Goal: Transaction & Acquisition: Purchase product/service

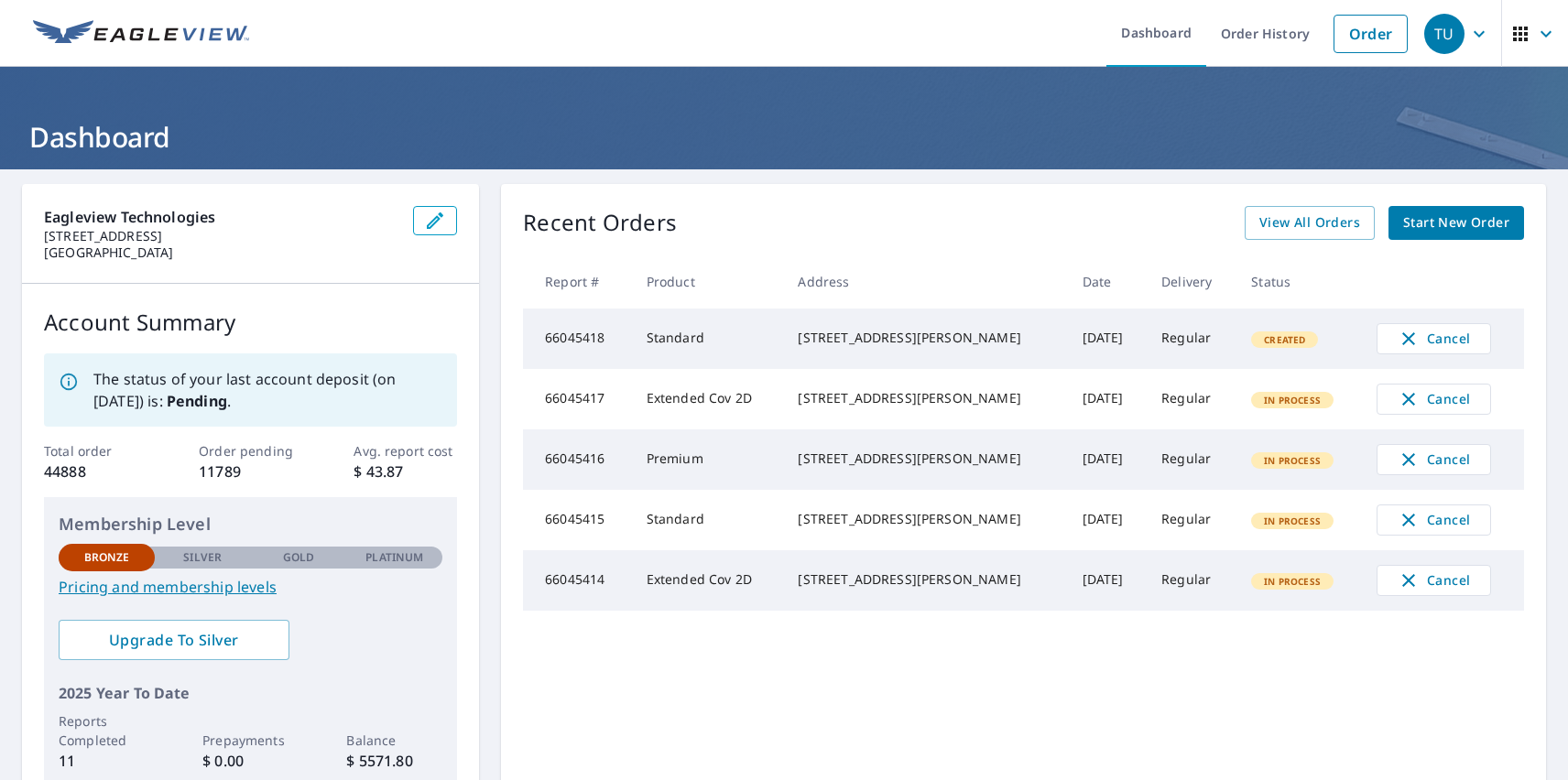
click at [1431, 33] on div "TU" at bounding box center [1445, 33] width 40 height 40
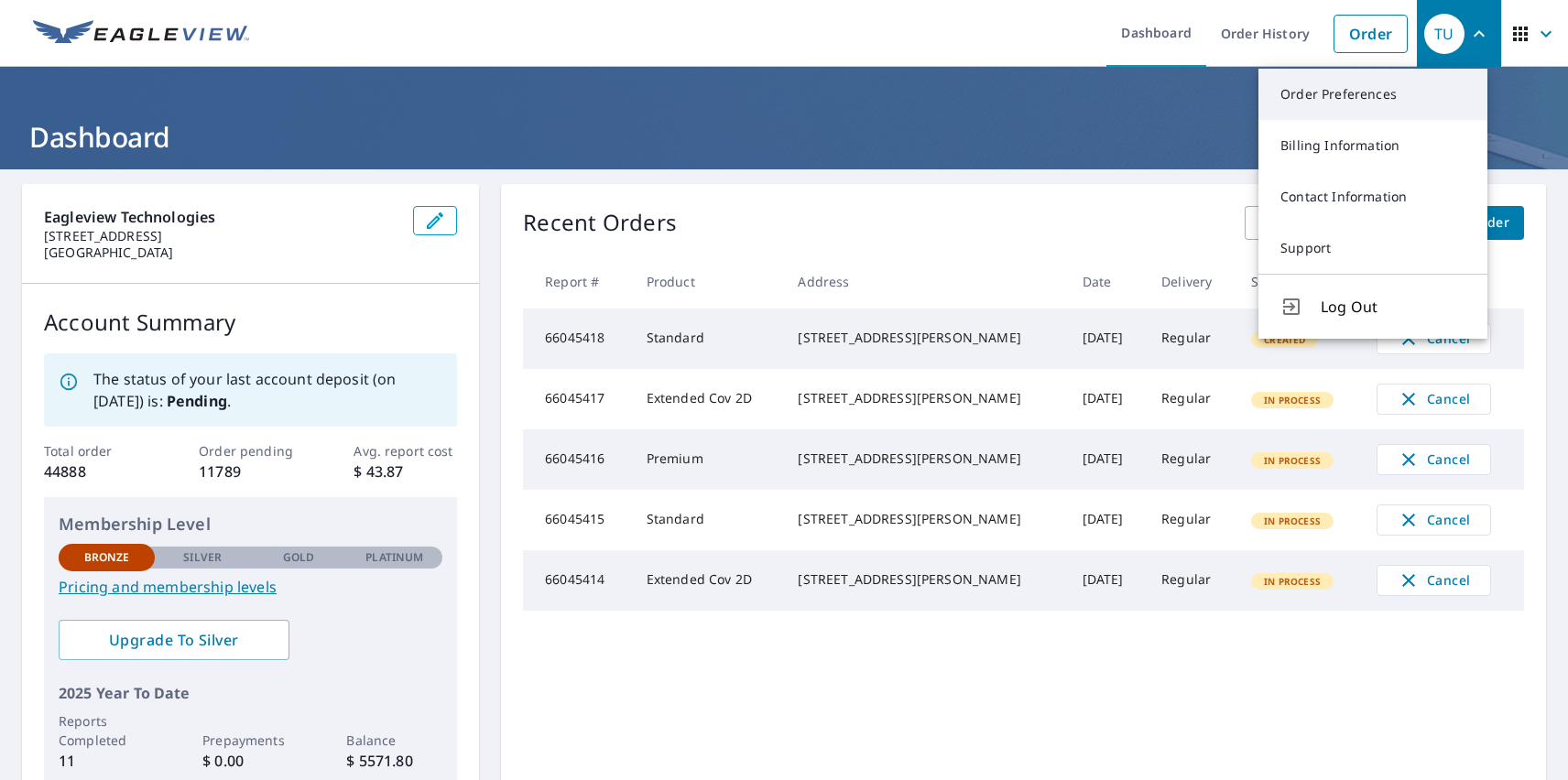
click at [1373, 95] on link "Order Preferences" at bounding box center [1373, 95] width 229 height 52
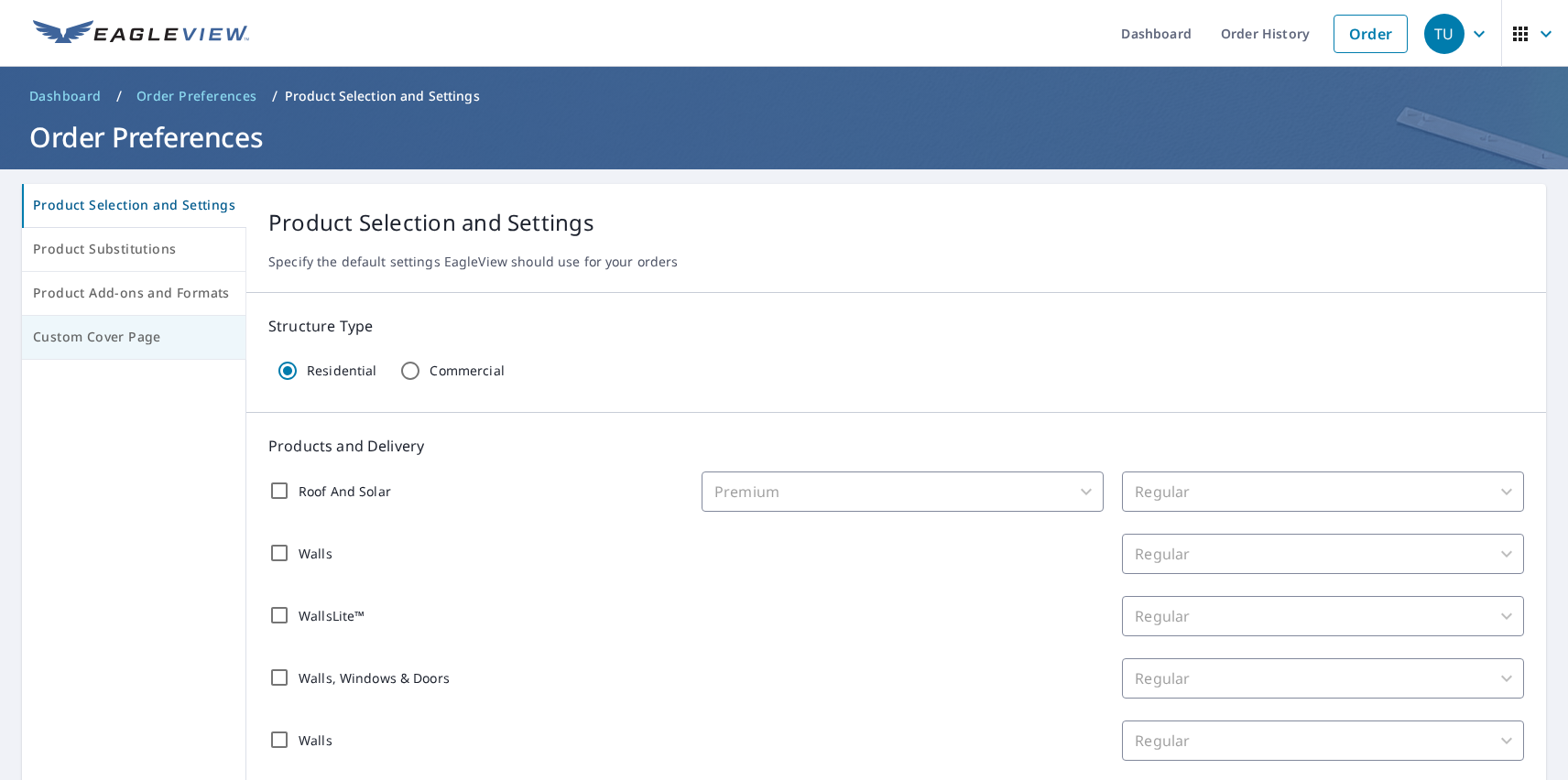
click at [131, 337] on span "Custom Cover Page" at bounding box center [134, 338] width 201 height 23
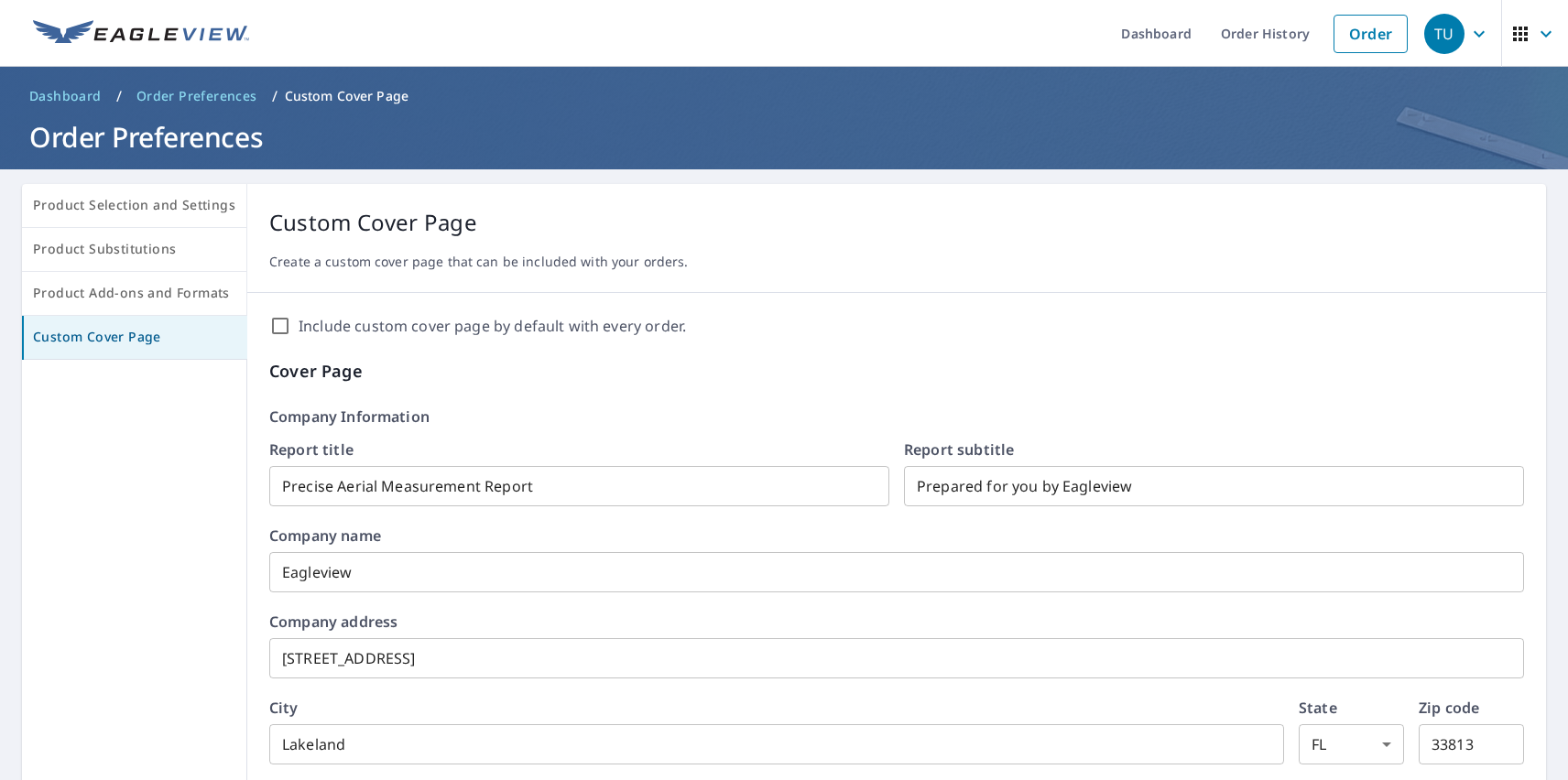
scroll to position [315, 0]
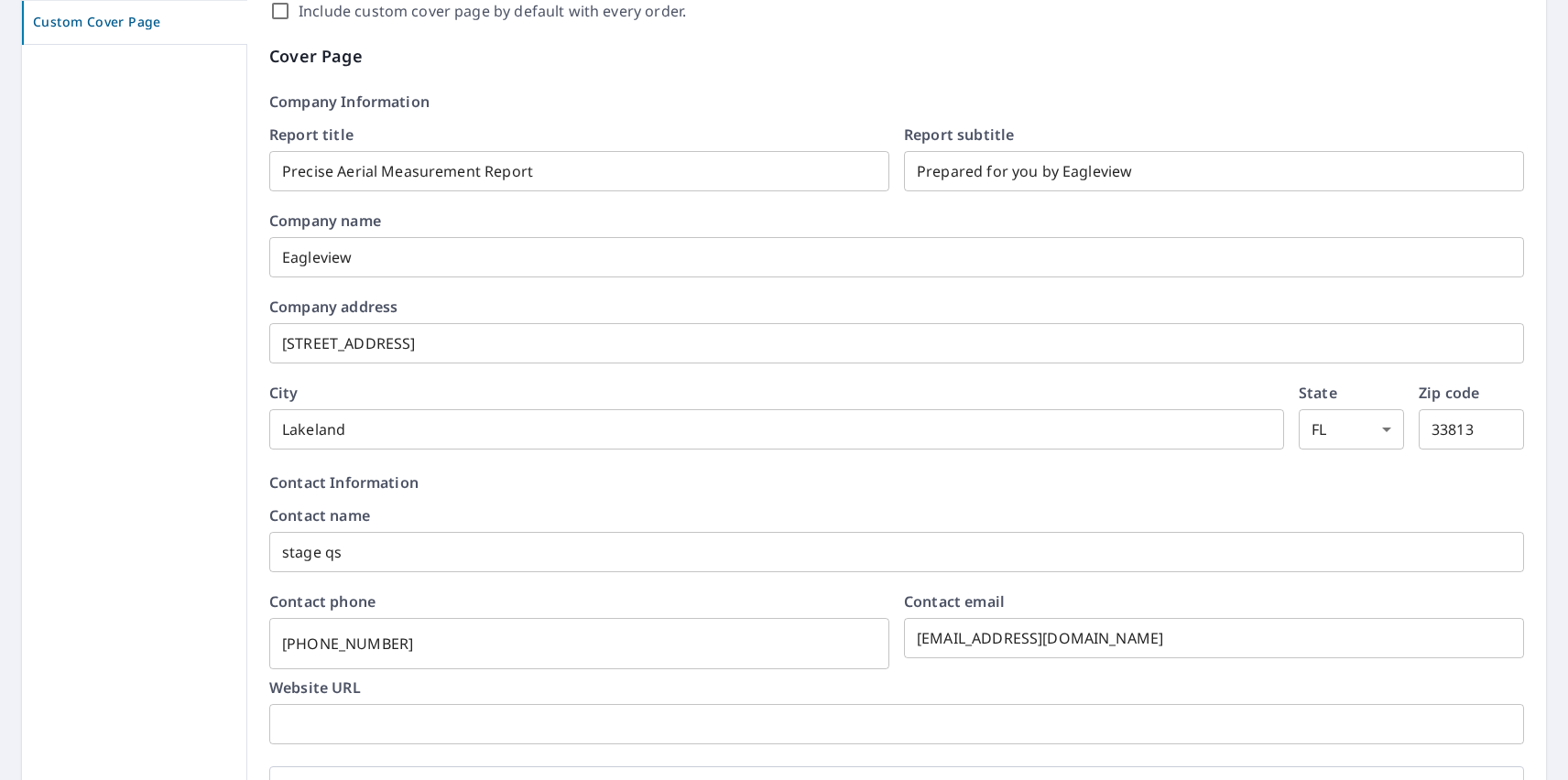
click at [485, 11] on label "Include custom cover page by default with every order." at bounding box center [493, 11] width 388 height 22
click at [291, 11] on input "Include custom cover page by default with every order." at bounding box center [280, 11] width 22 height 22
checkbox input "true"
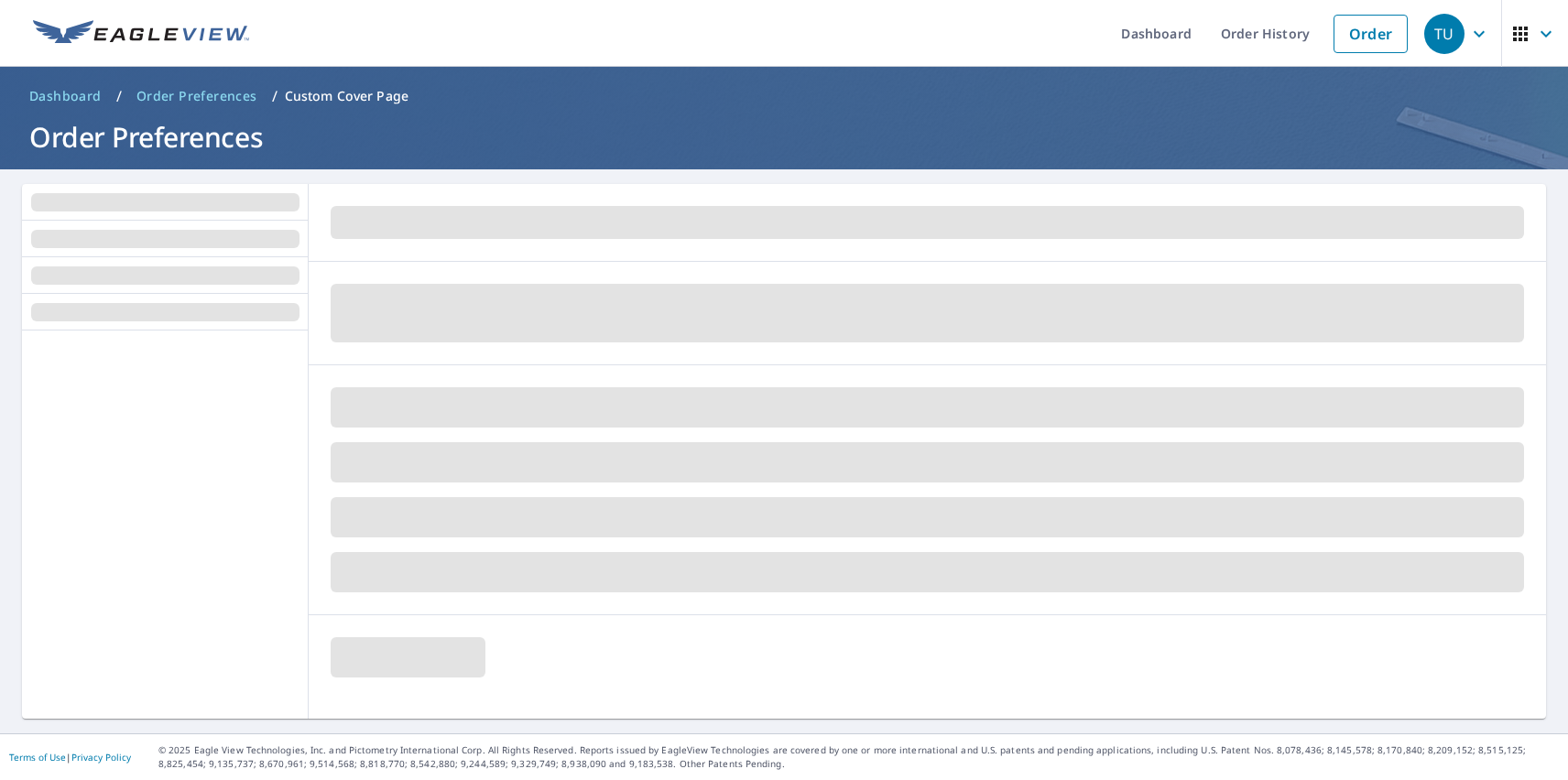
scroll to position [0, 0]
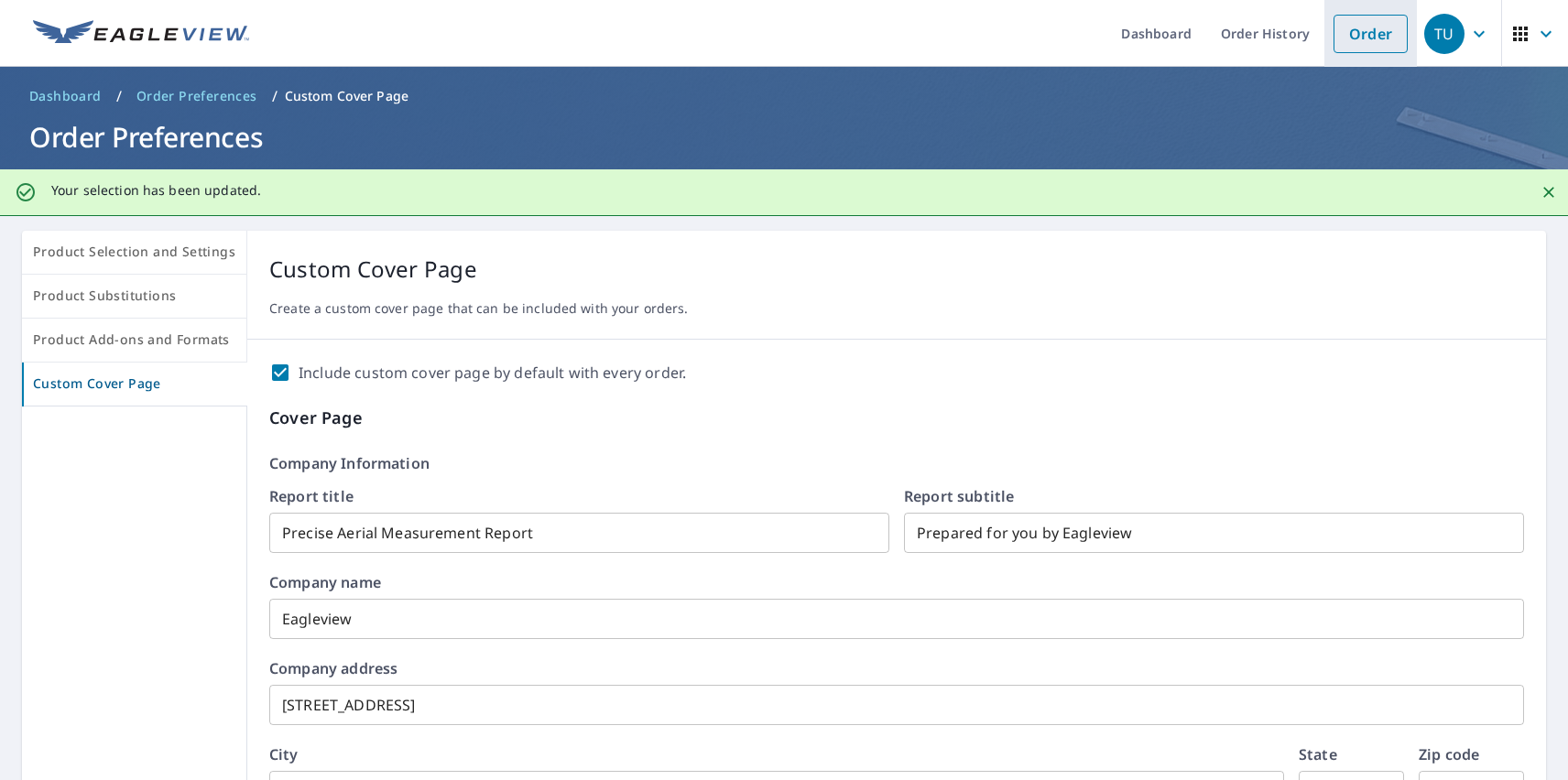
click at [1357, 33] on link "Order" at bounding box center [1371, 33] width 74 height 38
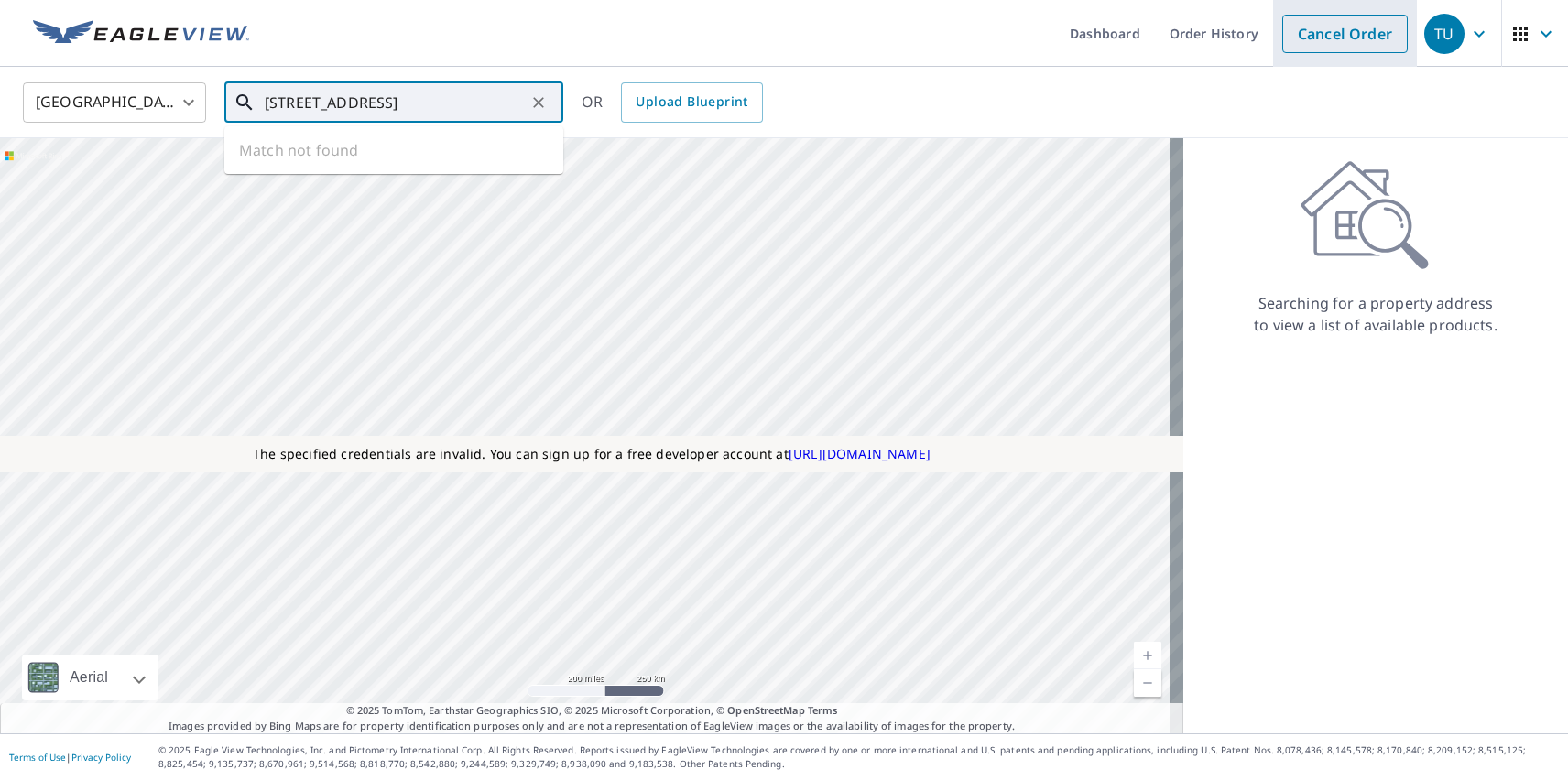
type input "[STREET_ADDRESS]"
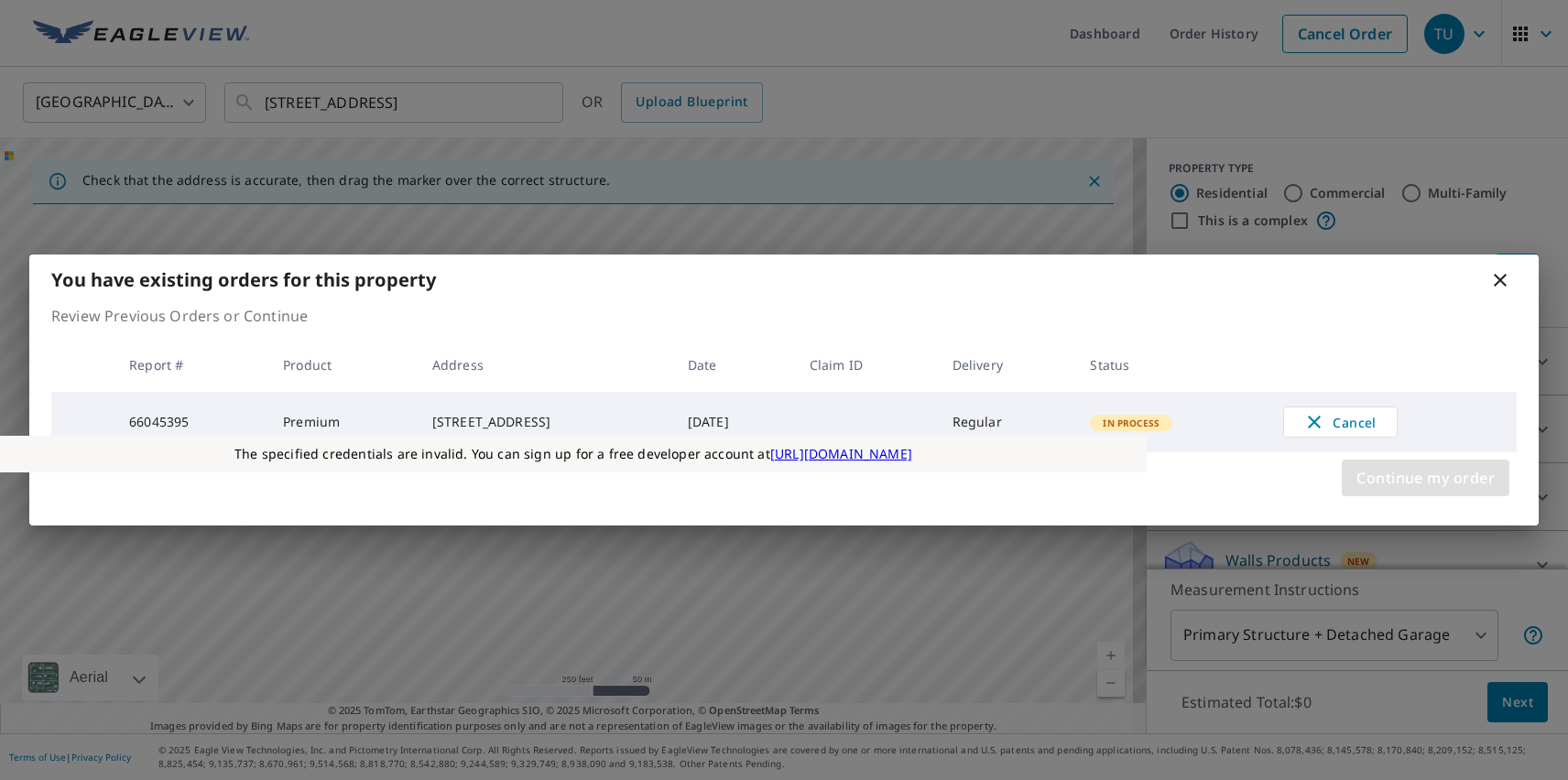
click at [1426, 481] on span "Continue my order" at bounding box center [1426, 477] width 138 height 26
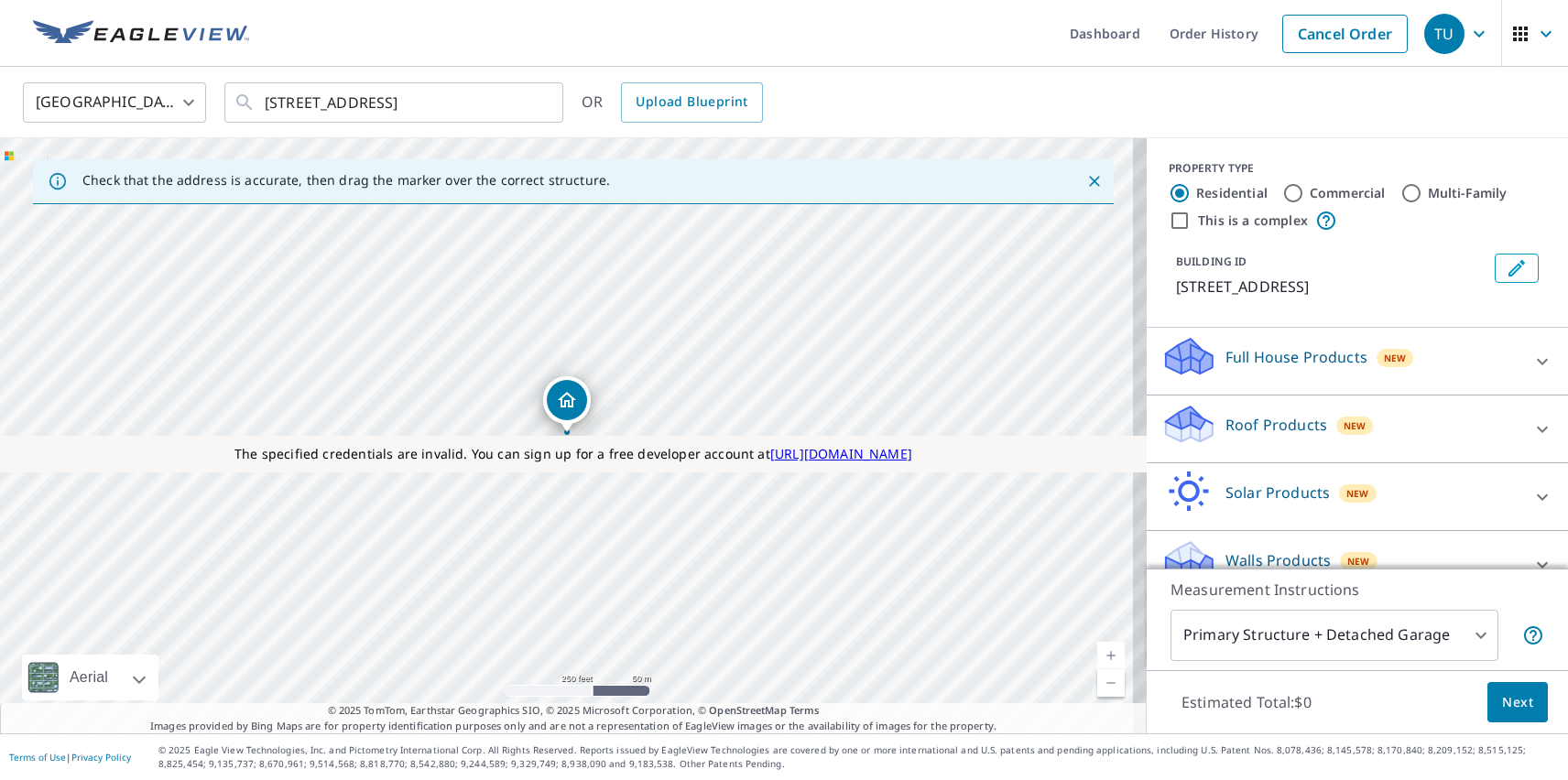
click at [1261, 424] on p "Roof Products" at bounding box center [1277, 425] width 101 height 22
checkbox input "true"
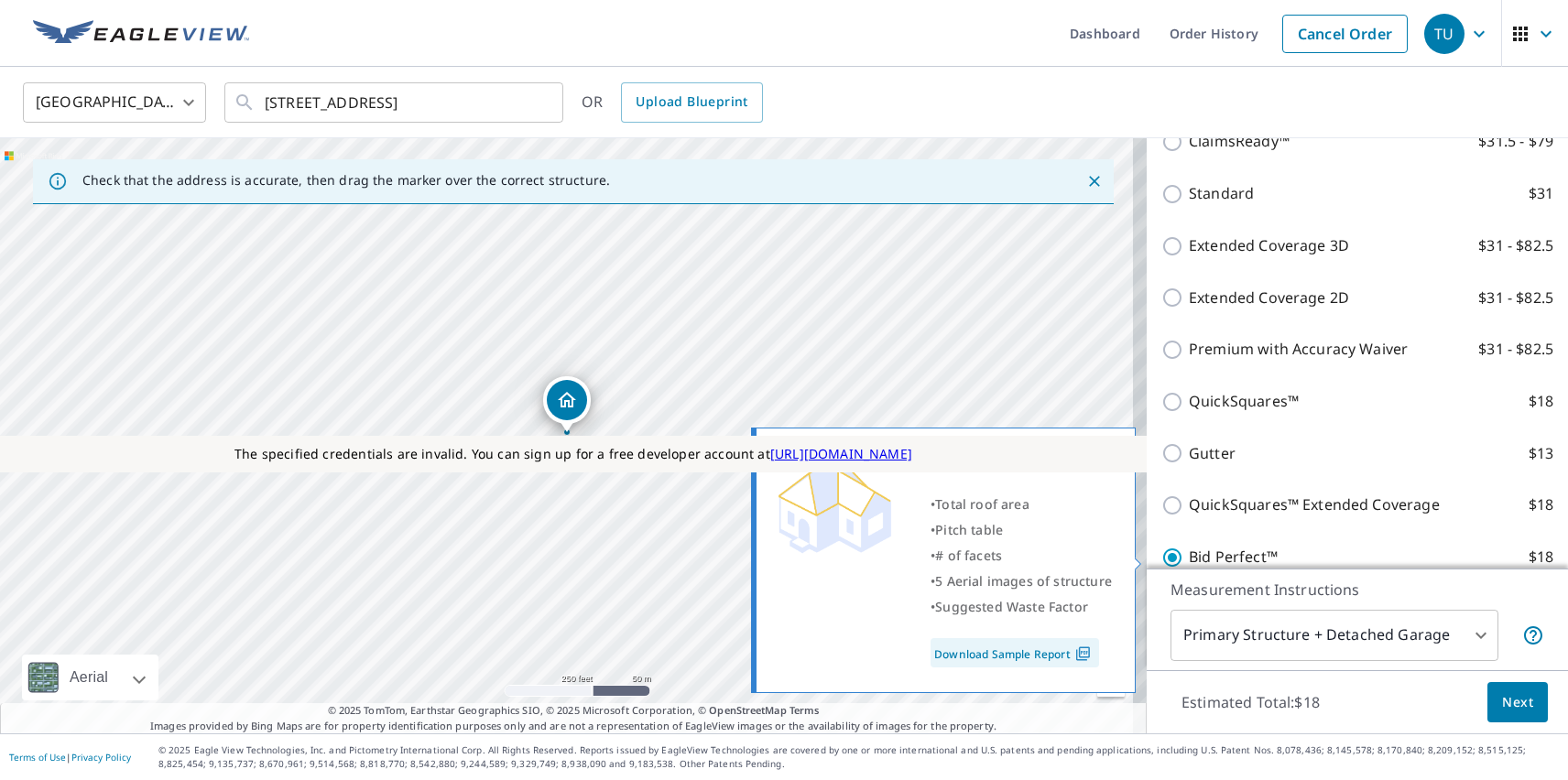
click at [1504, 702] on span "Next" at bounding box center [1517, 703] width 32 height 23
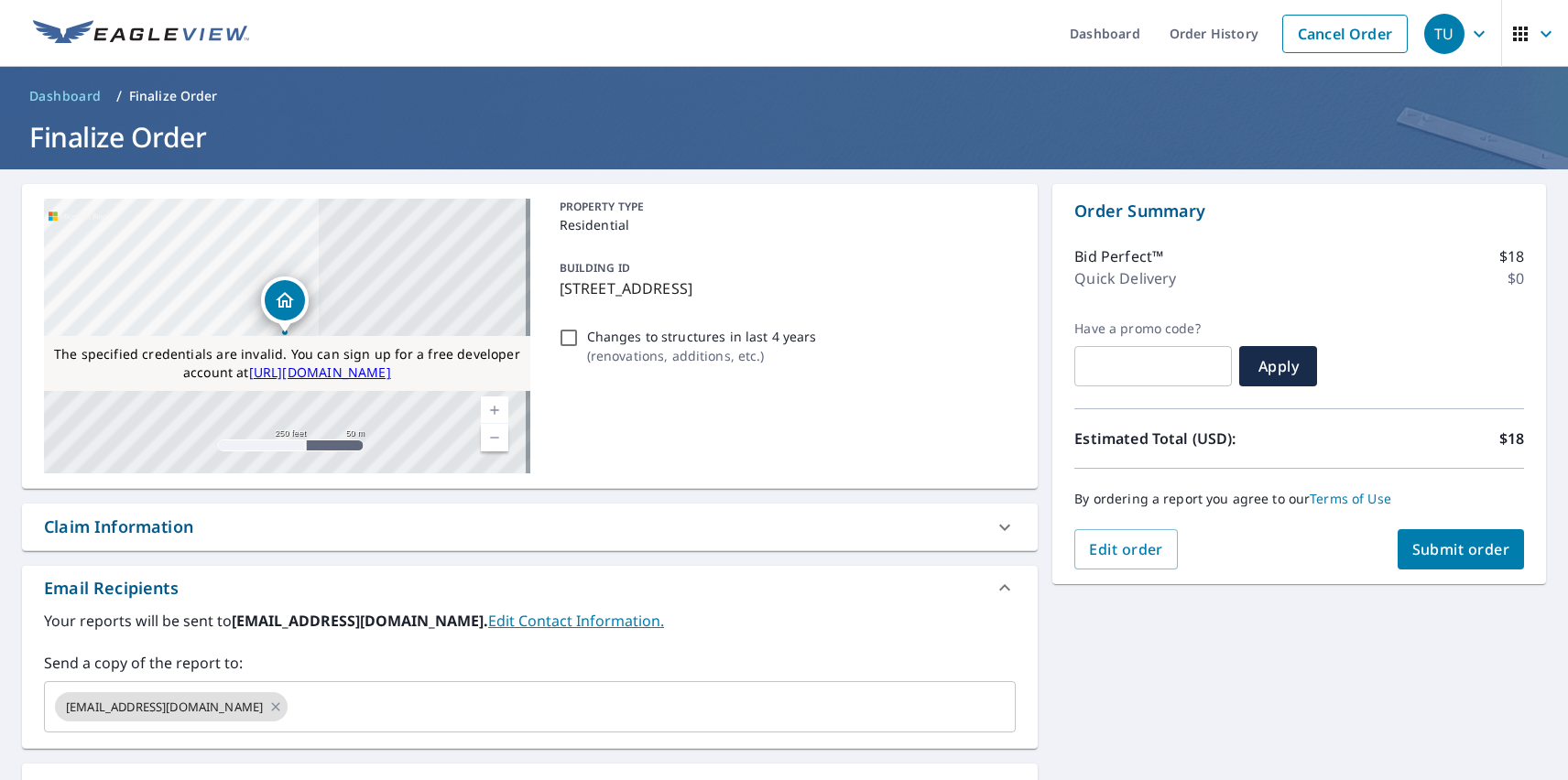
click at [177, 778] on div "Substitutions and Customization" at bounding box center [175, 788] width 263 height 25
click at [1447, 550] on span "Submit order" at bounding box center [1461, 549] width 98 height 20
checkbox input "true"
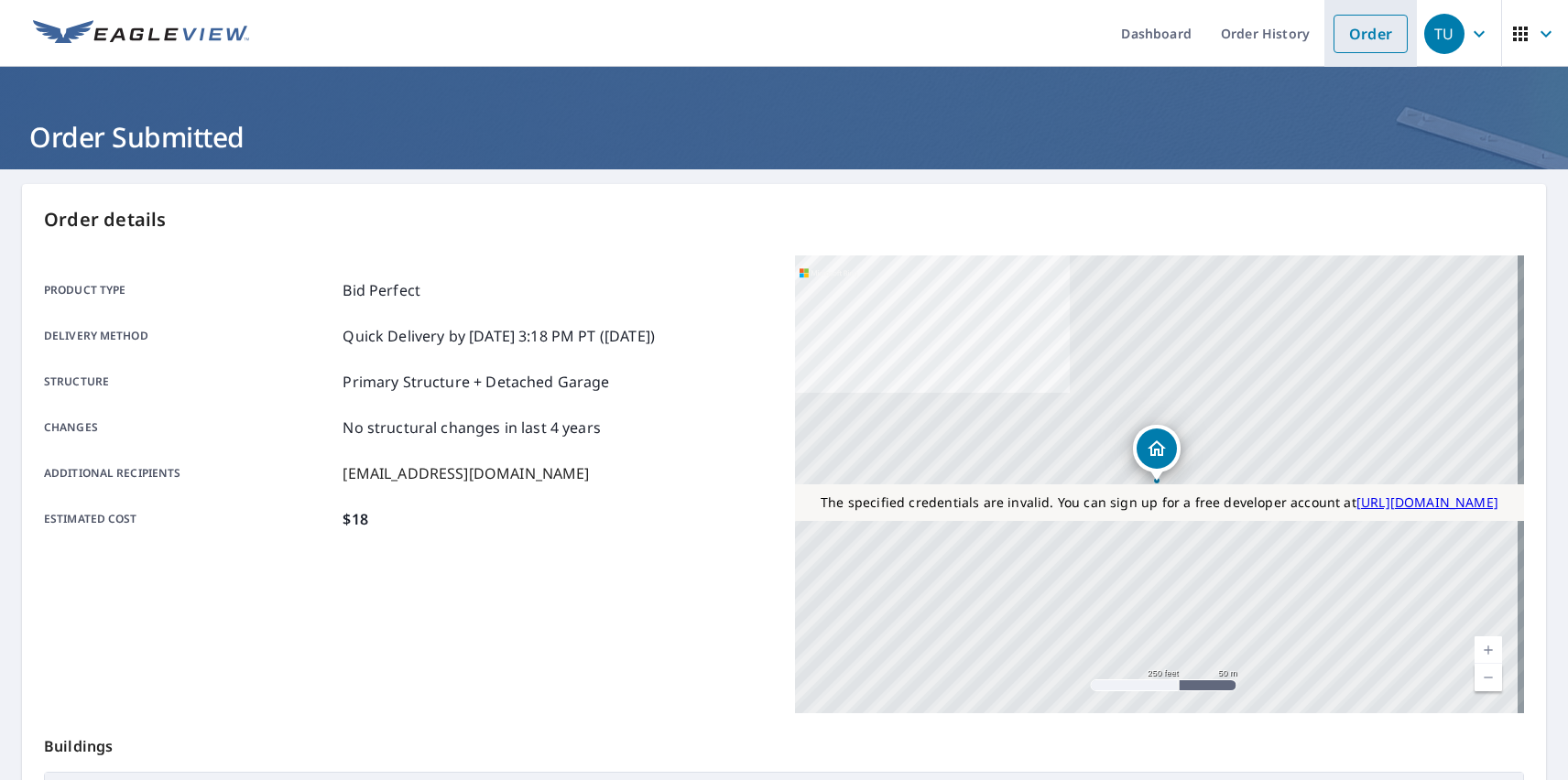
click at [1357, 33] on link "Order" at bounding box center [1371, 33] width 74 height 38
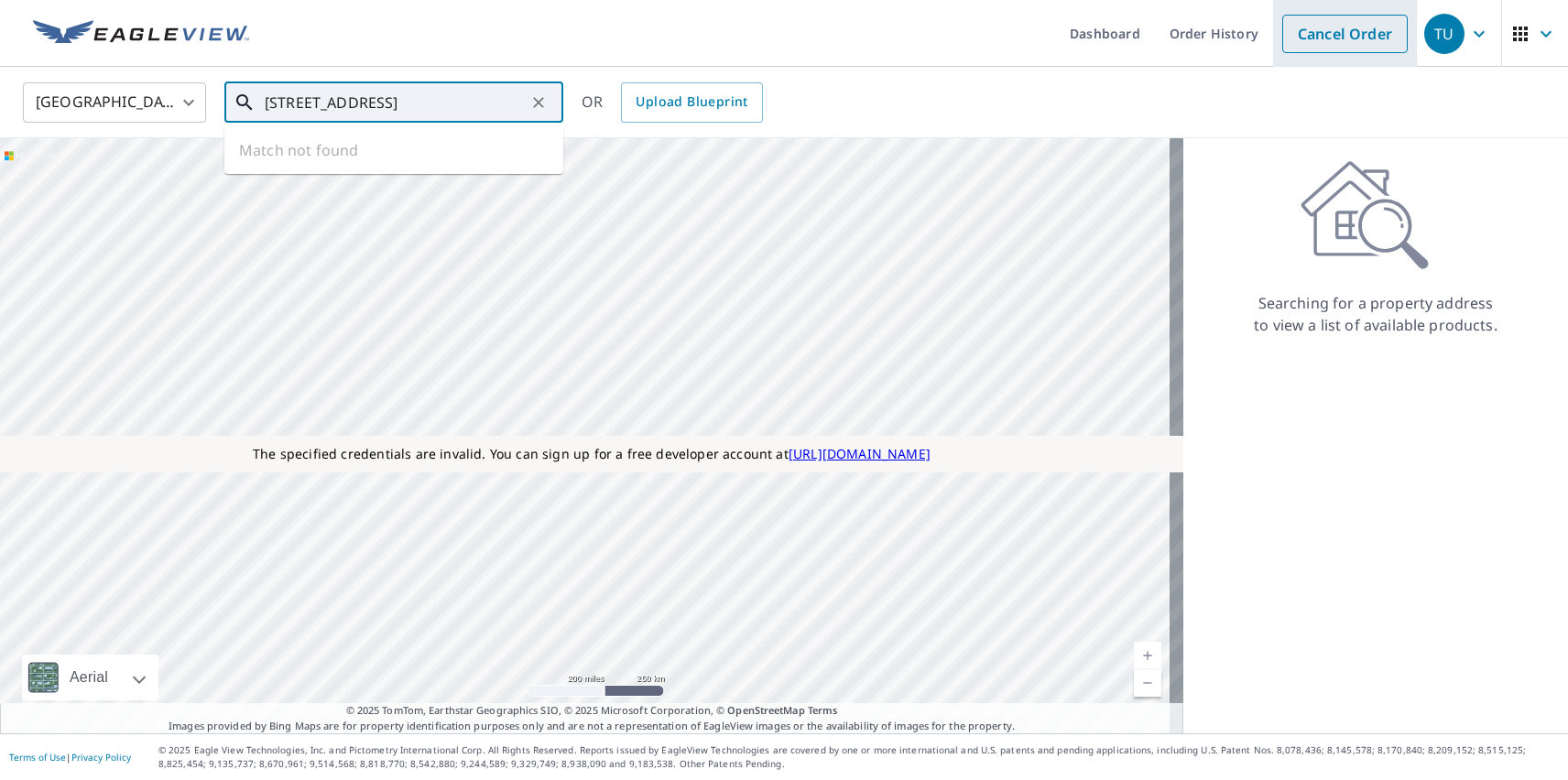
type input "[STREET_ADDRESS]"
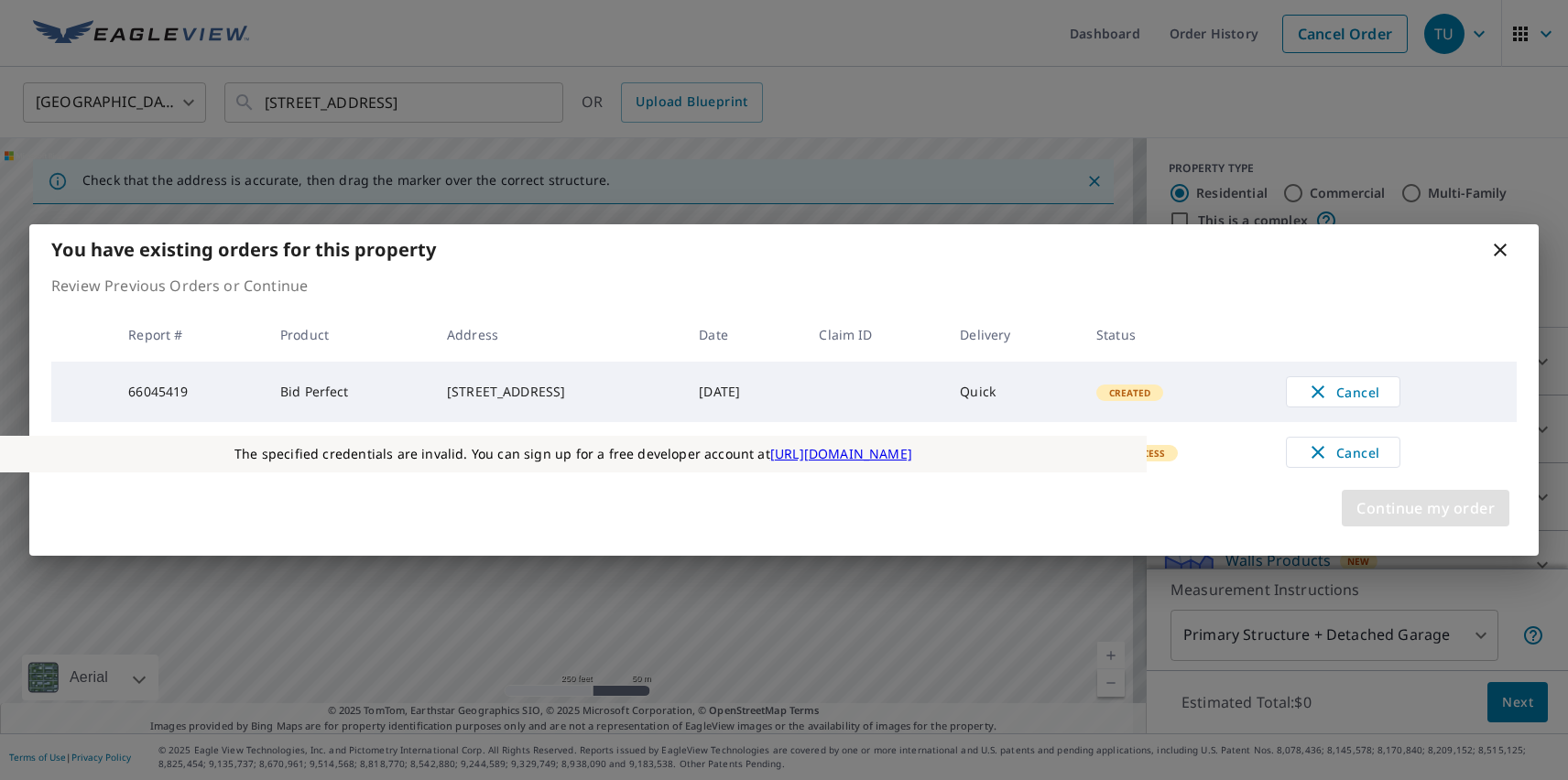
click at [1426, 514] on span "Continue my order" at bounding box center [1426, 508] width 138 height 26
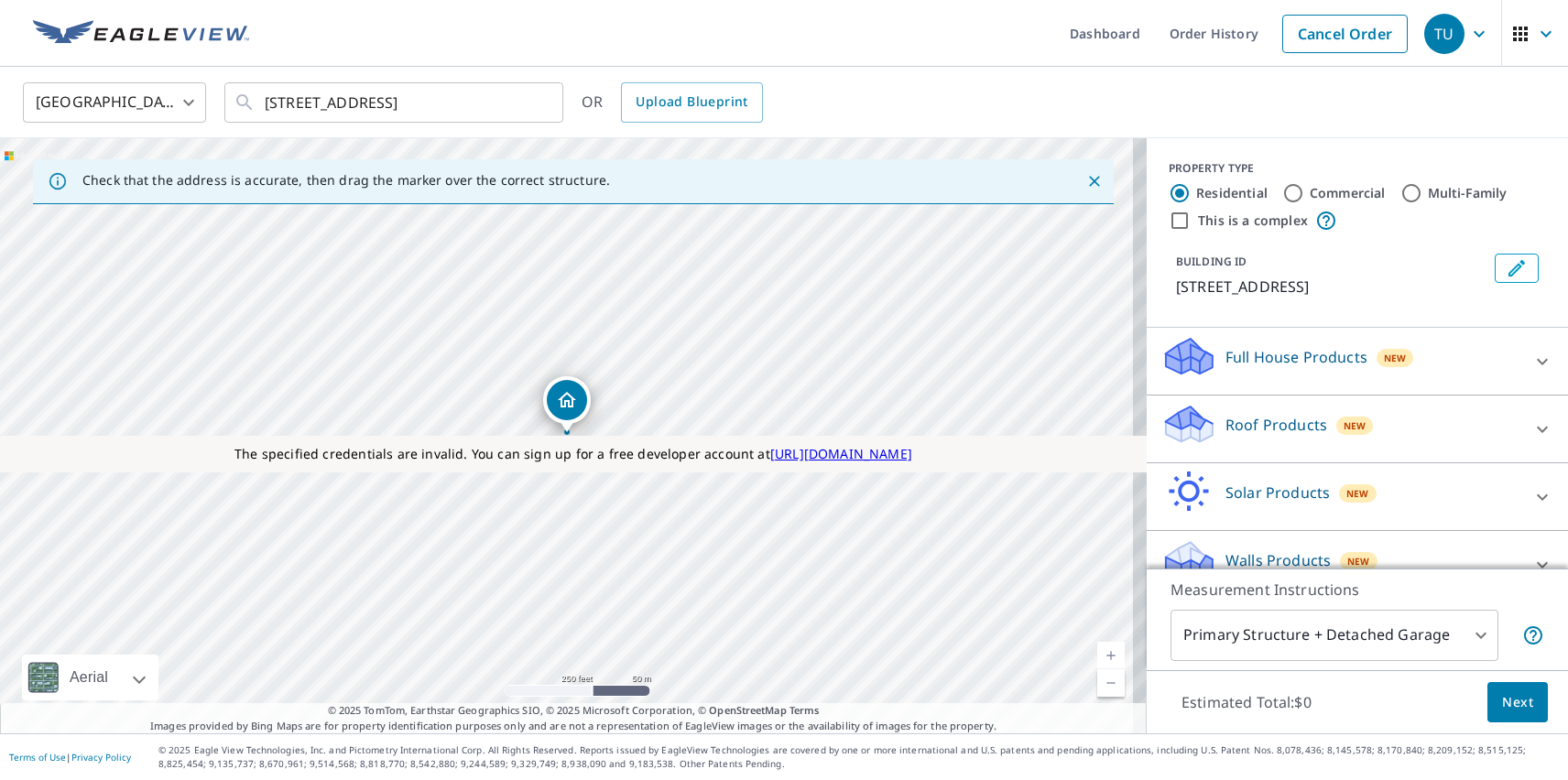
click at [1261, 424] on p "Roof Products" at bounding box center [1277, 425] width 101 height 22
checkbox input "true"
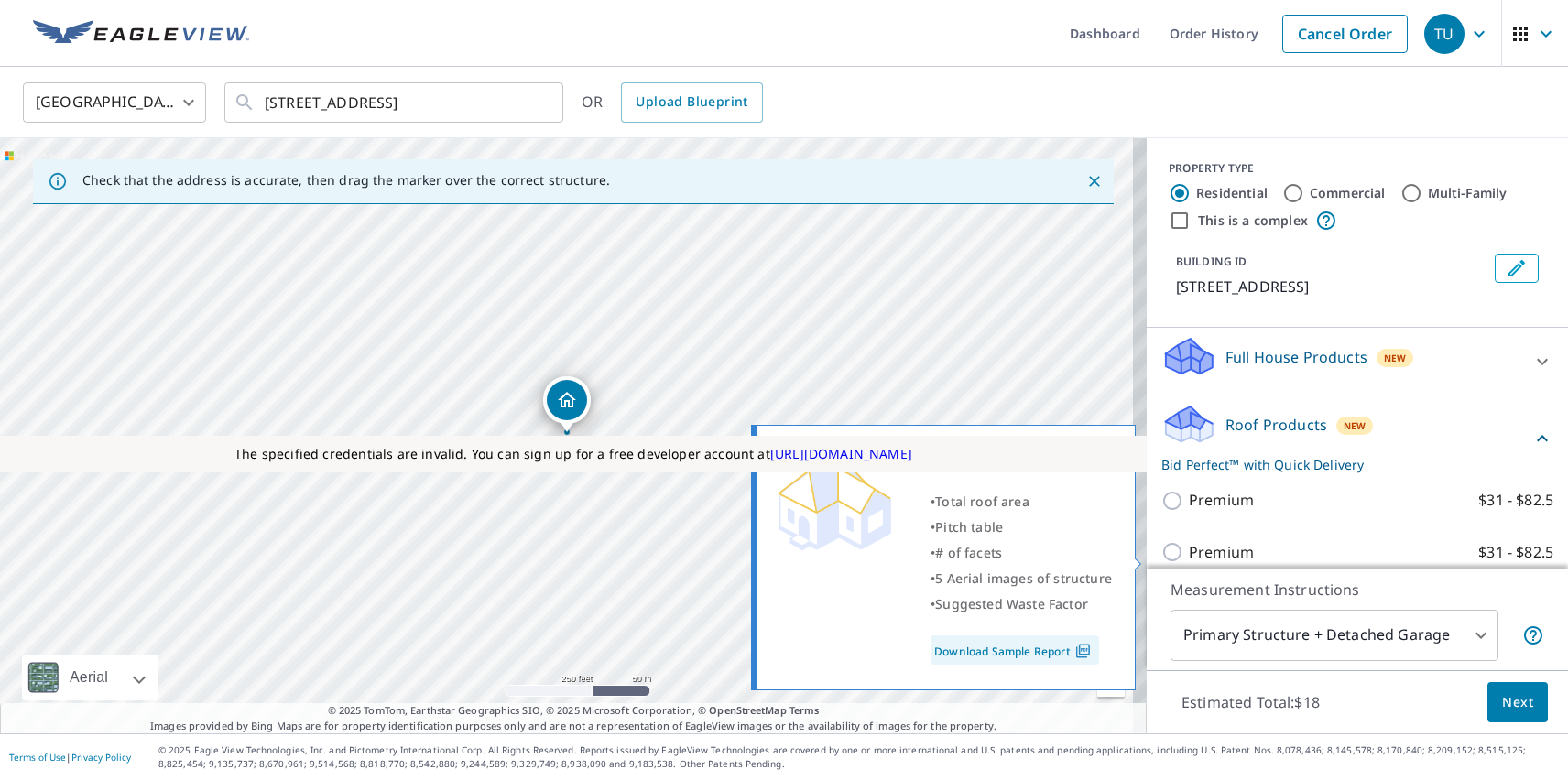
scroll to position [462, 0]
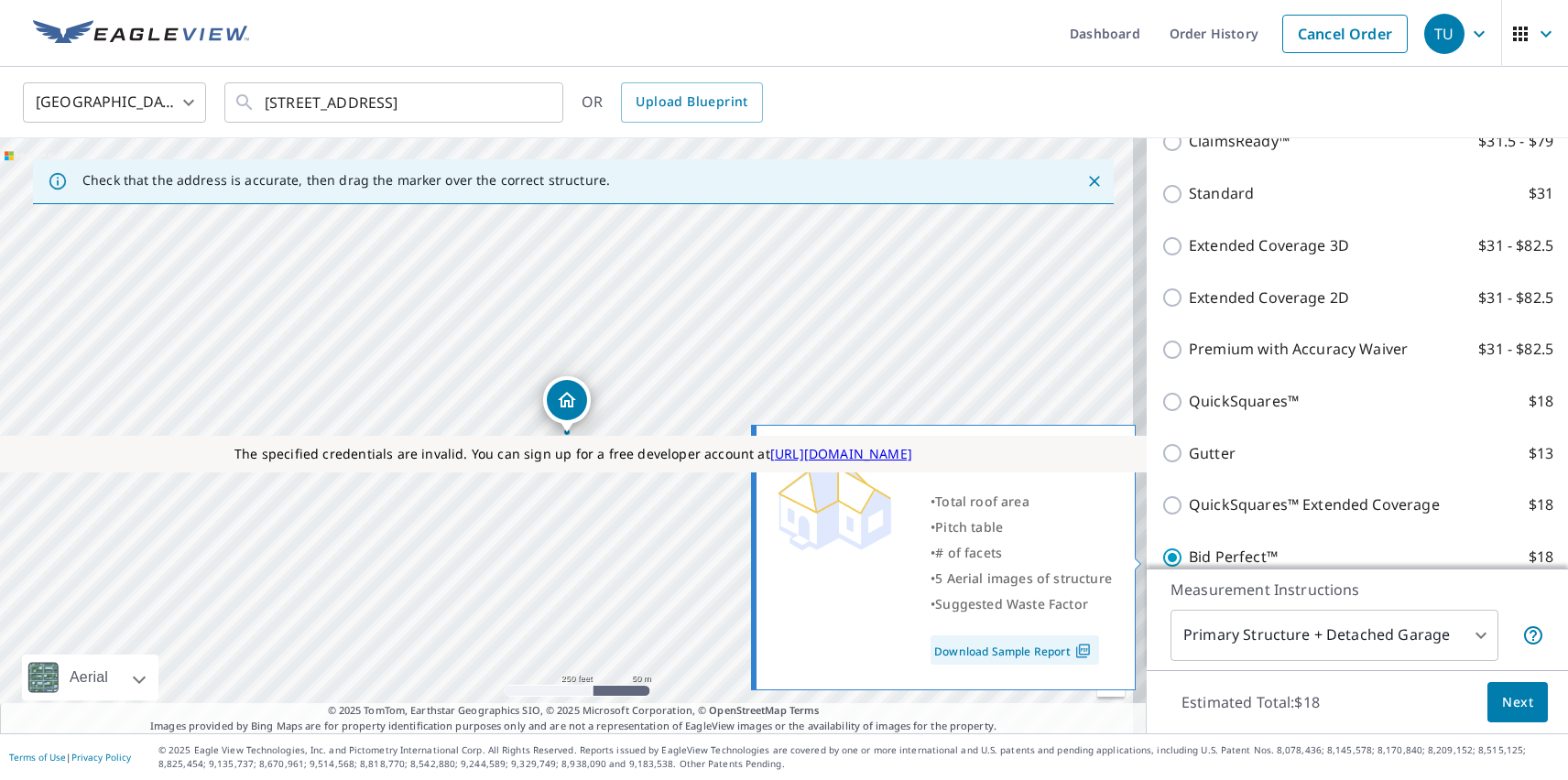
click at [1504, 702] on span "Next" at bounding box center [1517, 703] width 32 height 23
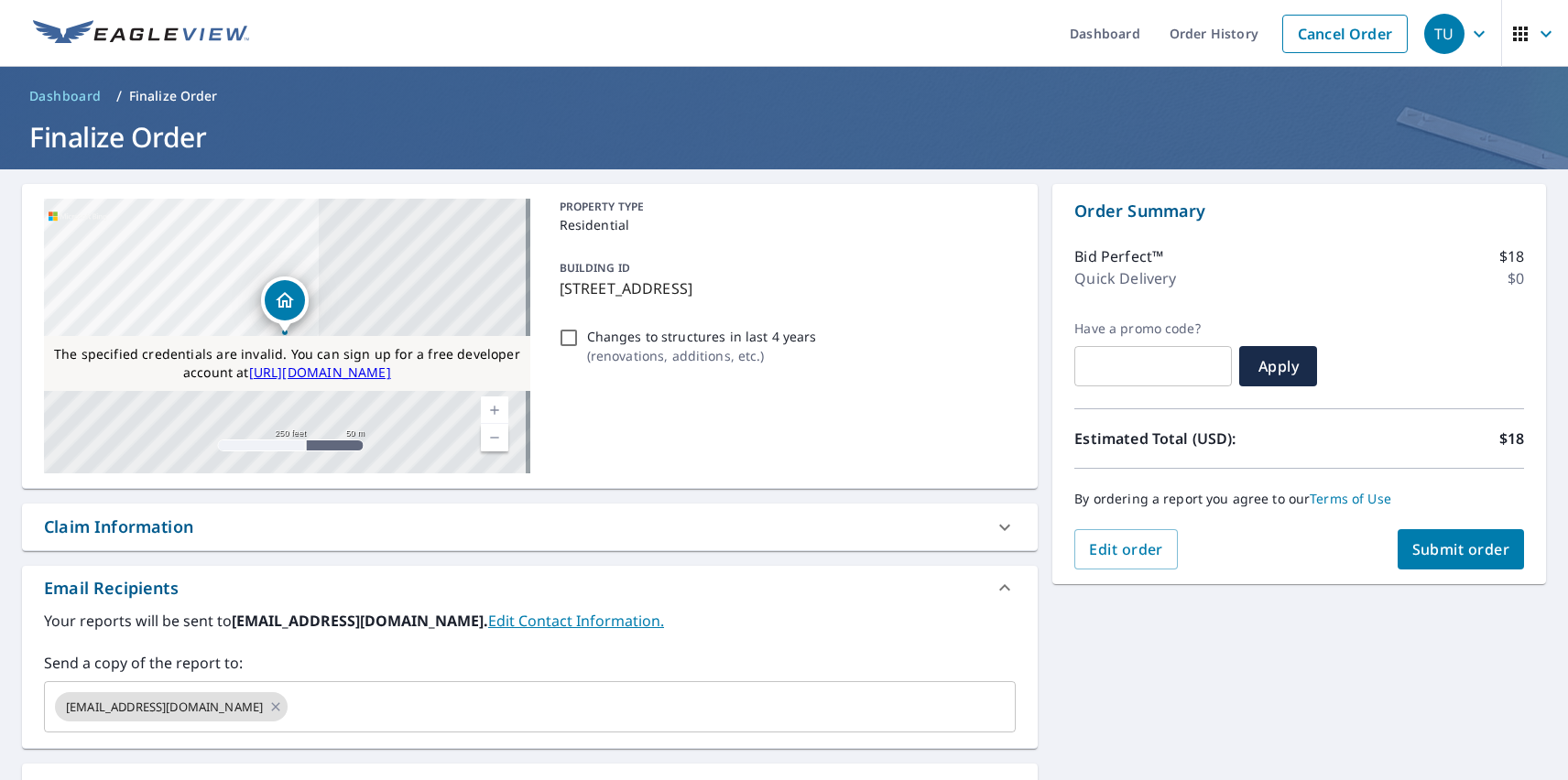
click at [177, 778] on div "Substitutions and Customization" at bounding box center [175, 788] width 263 height 25
checkbox input "false"
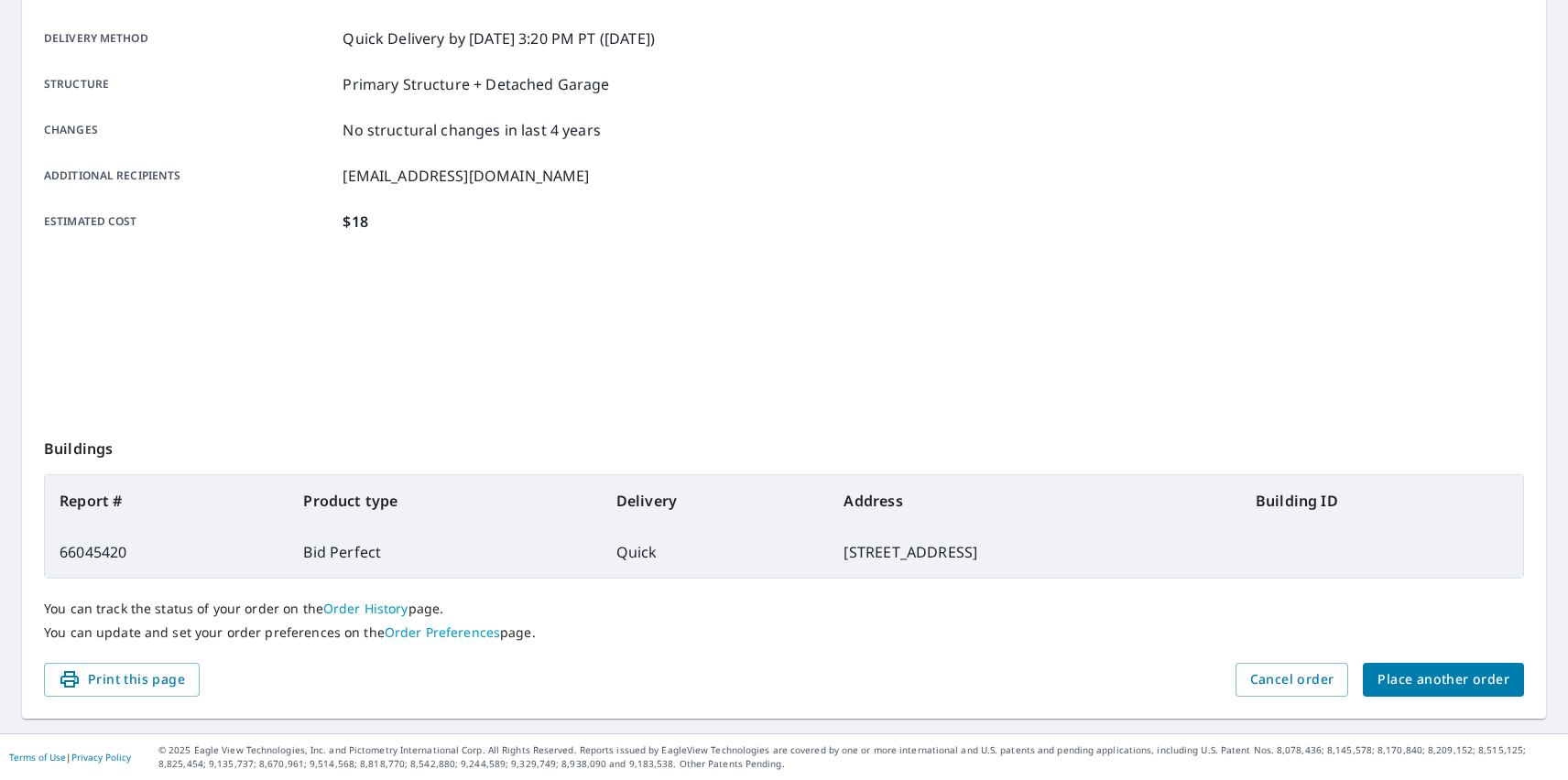
scroll to position [298, 0]
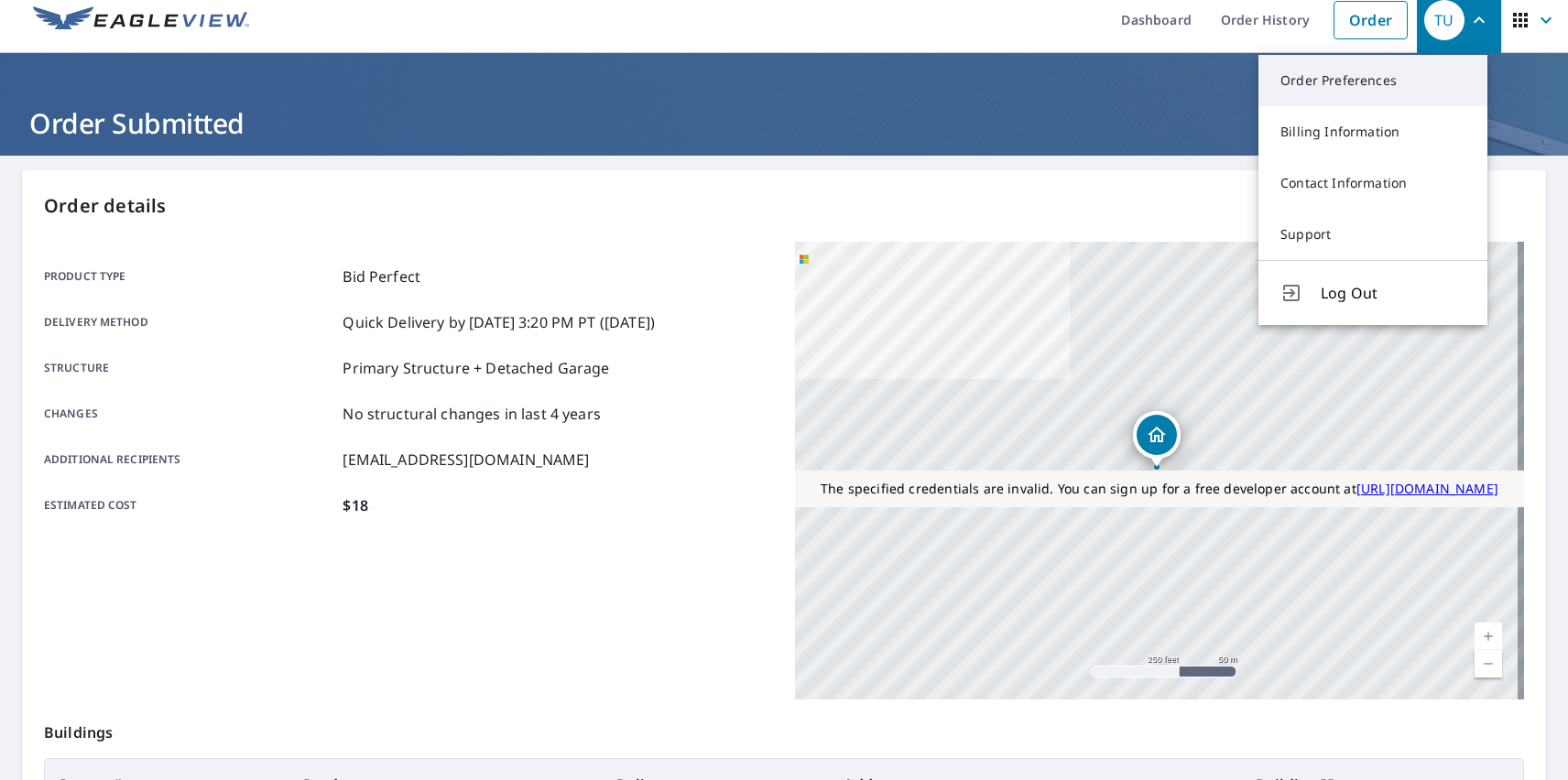
click at [1373, 80] on link "Order Preferences" at bounding box center [1373, 81] width 229 height 52
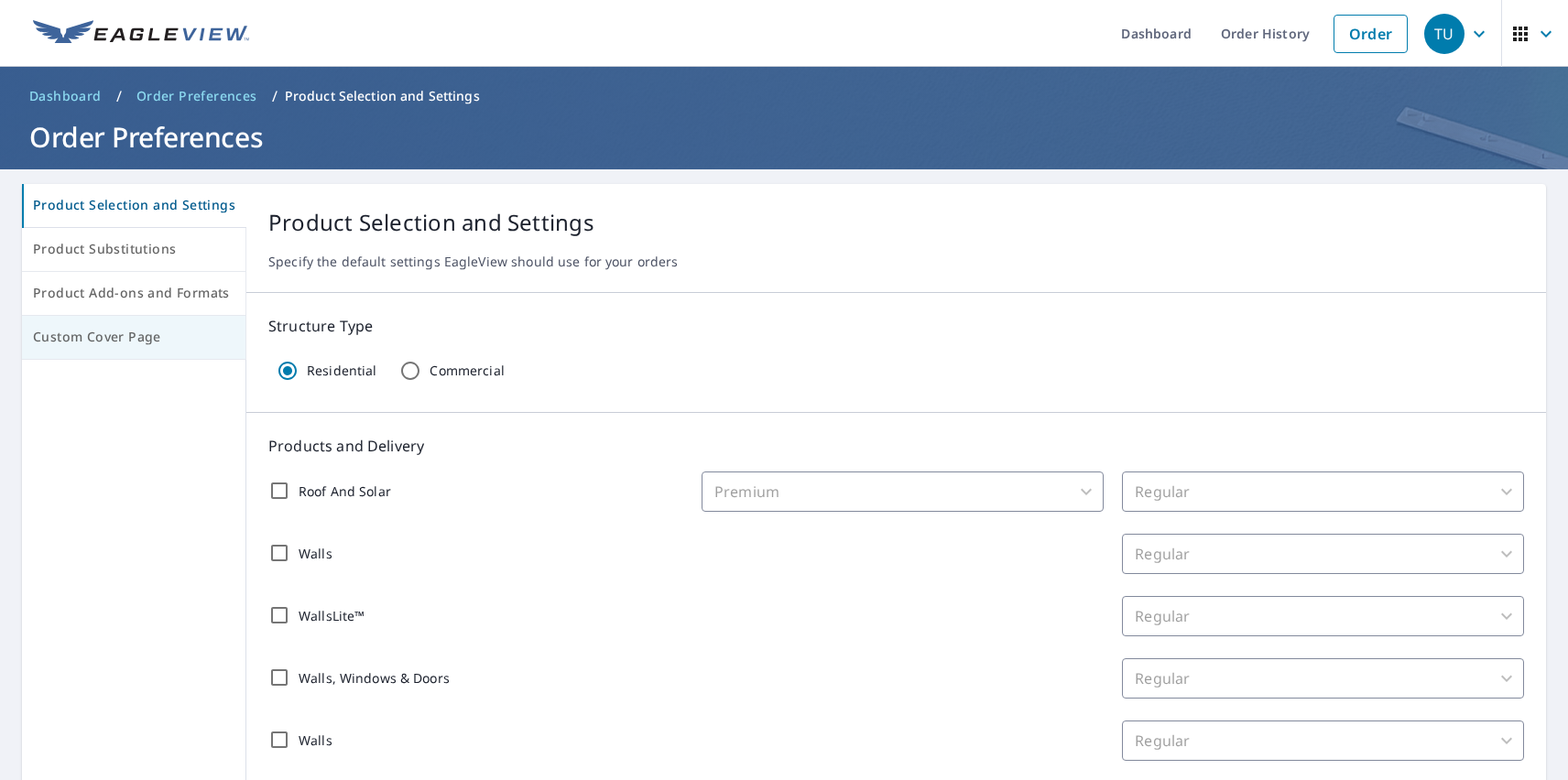
click at [131, 337] on span "Custom Cover Page" at bounding box center [134, 338] width 201 height 23
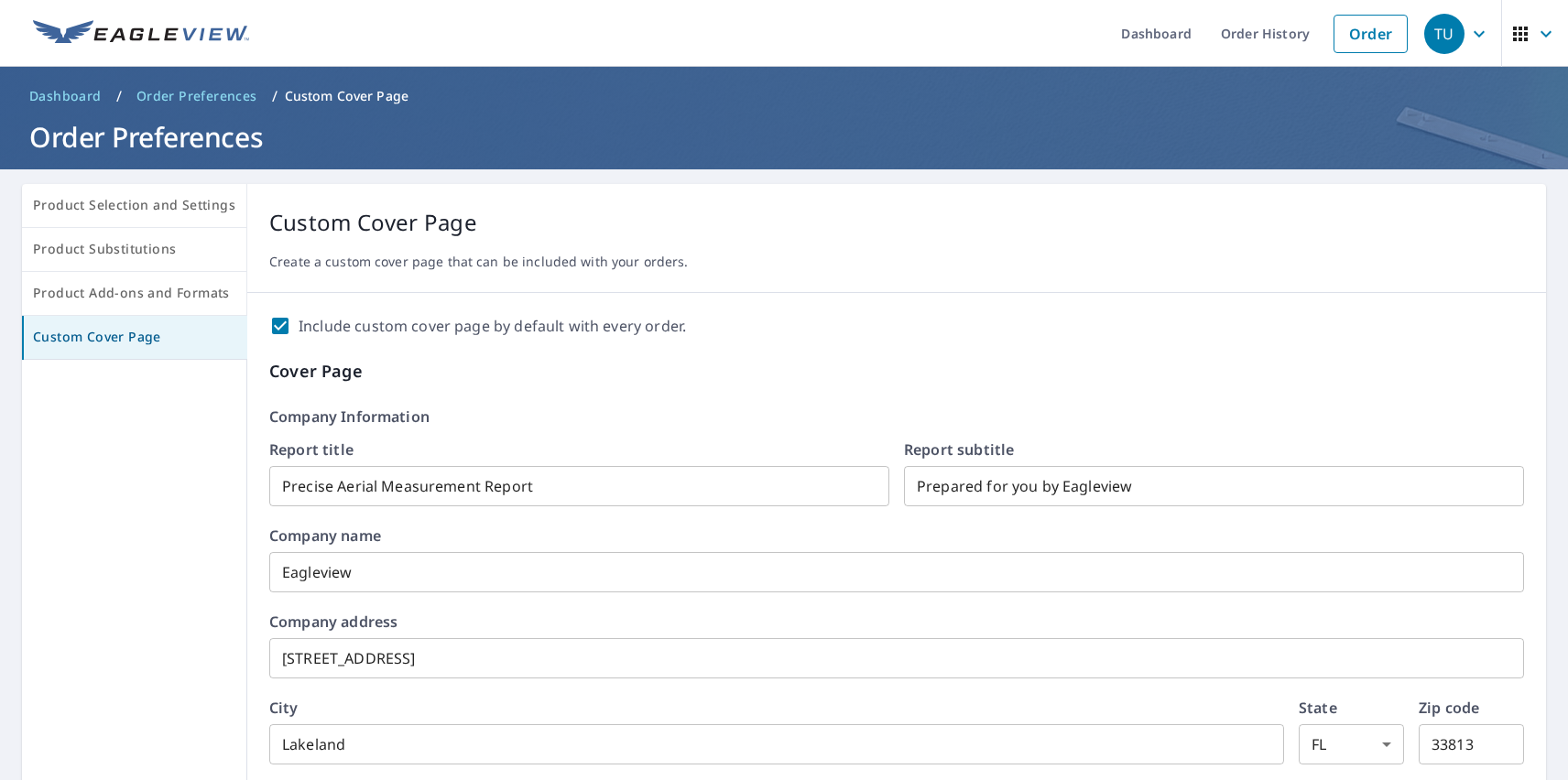
scroll to position [315, 0]
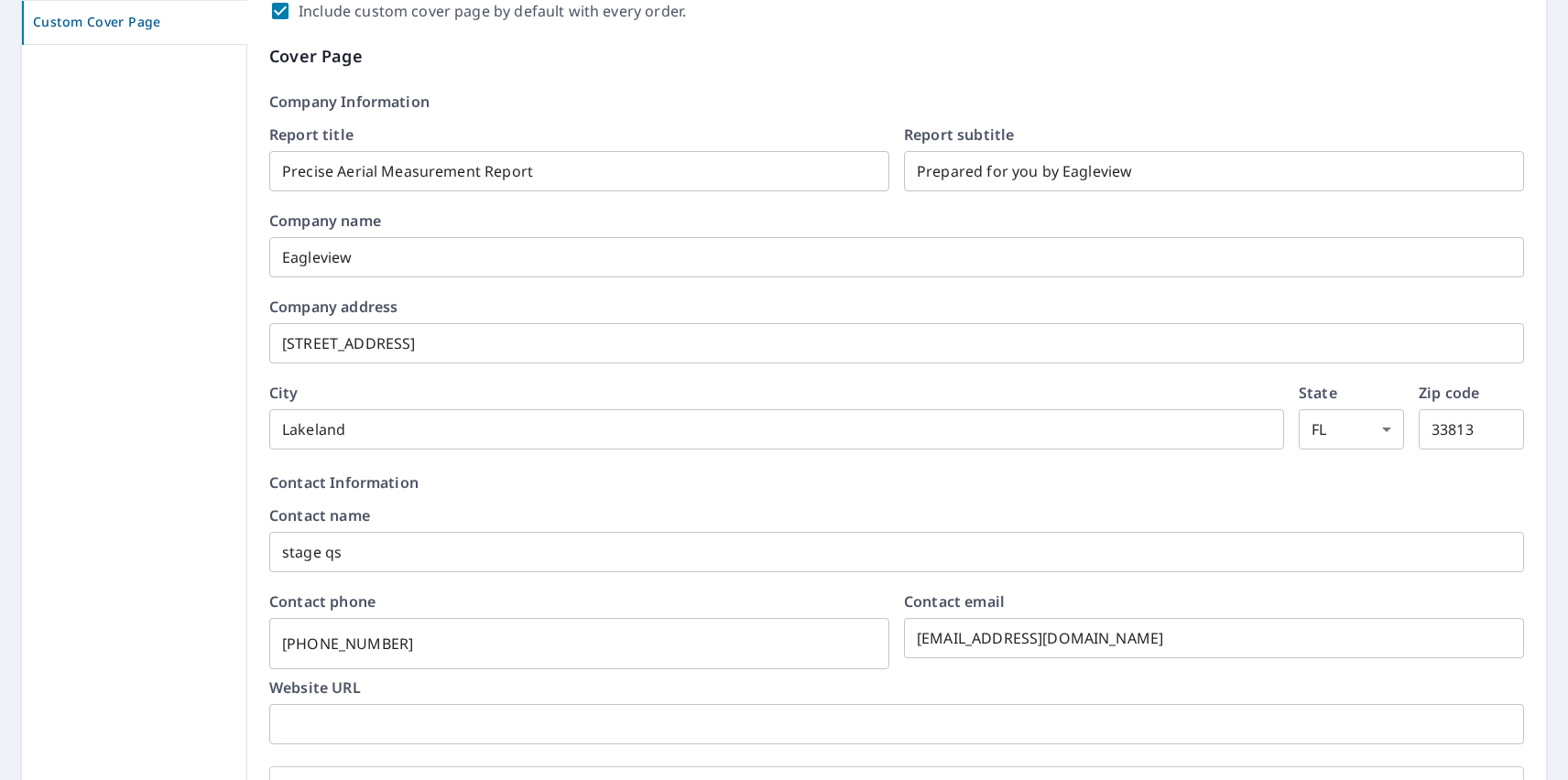
click at [485, 11] on label "Include custom cover page by default with every order." at bounding box center [493, 11] width 388 height 22
click at [291, 11] on input "Include custom cover page by default with every order." at bounding box center [280, 11] width 22 height 22
checkbox input "false"
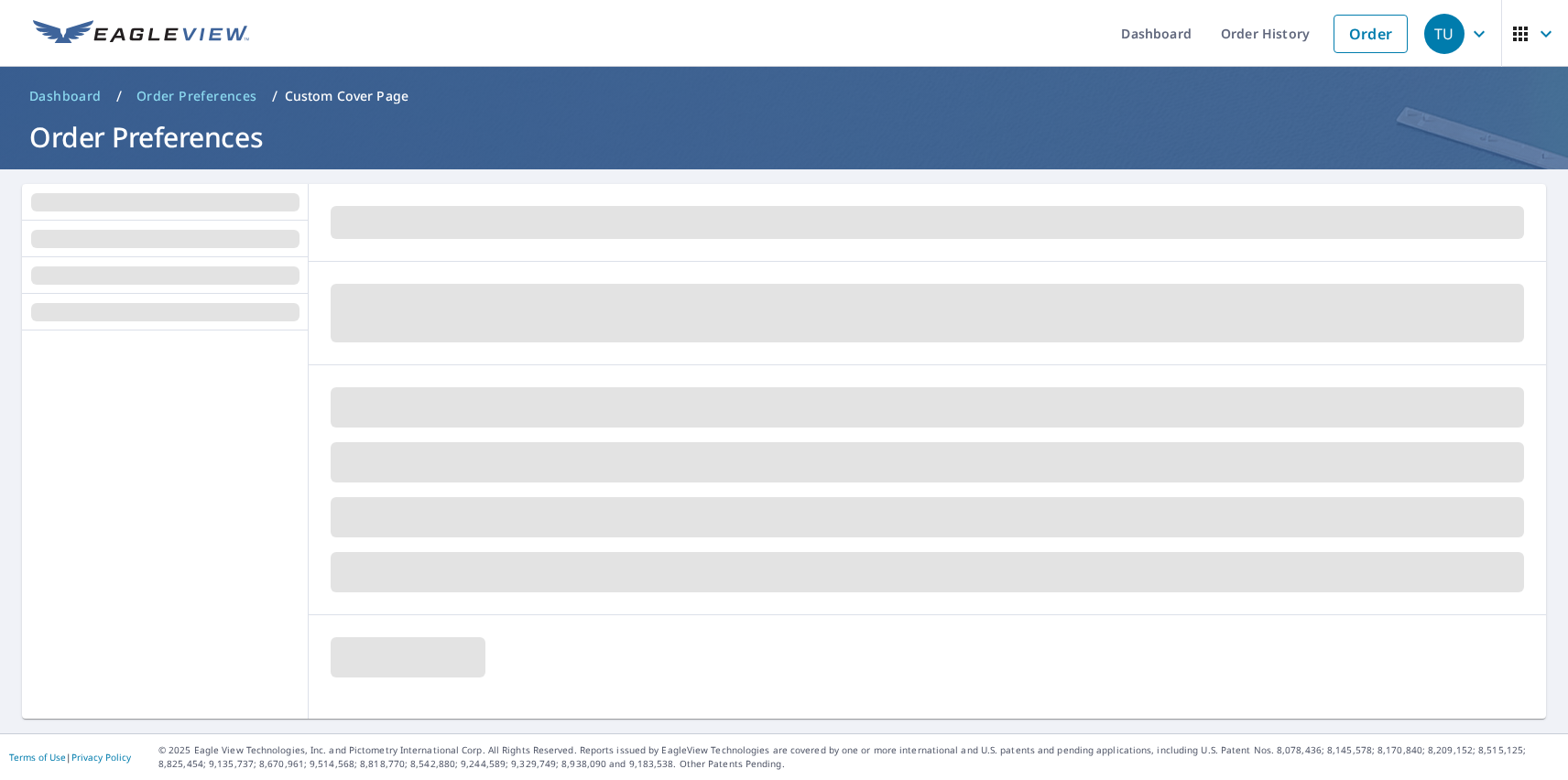
scroll to position [0, 0]
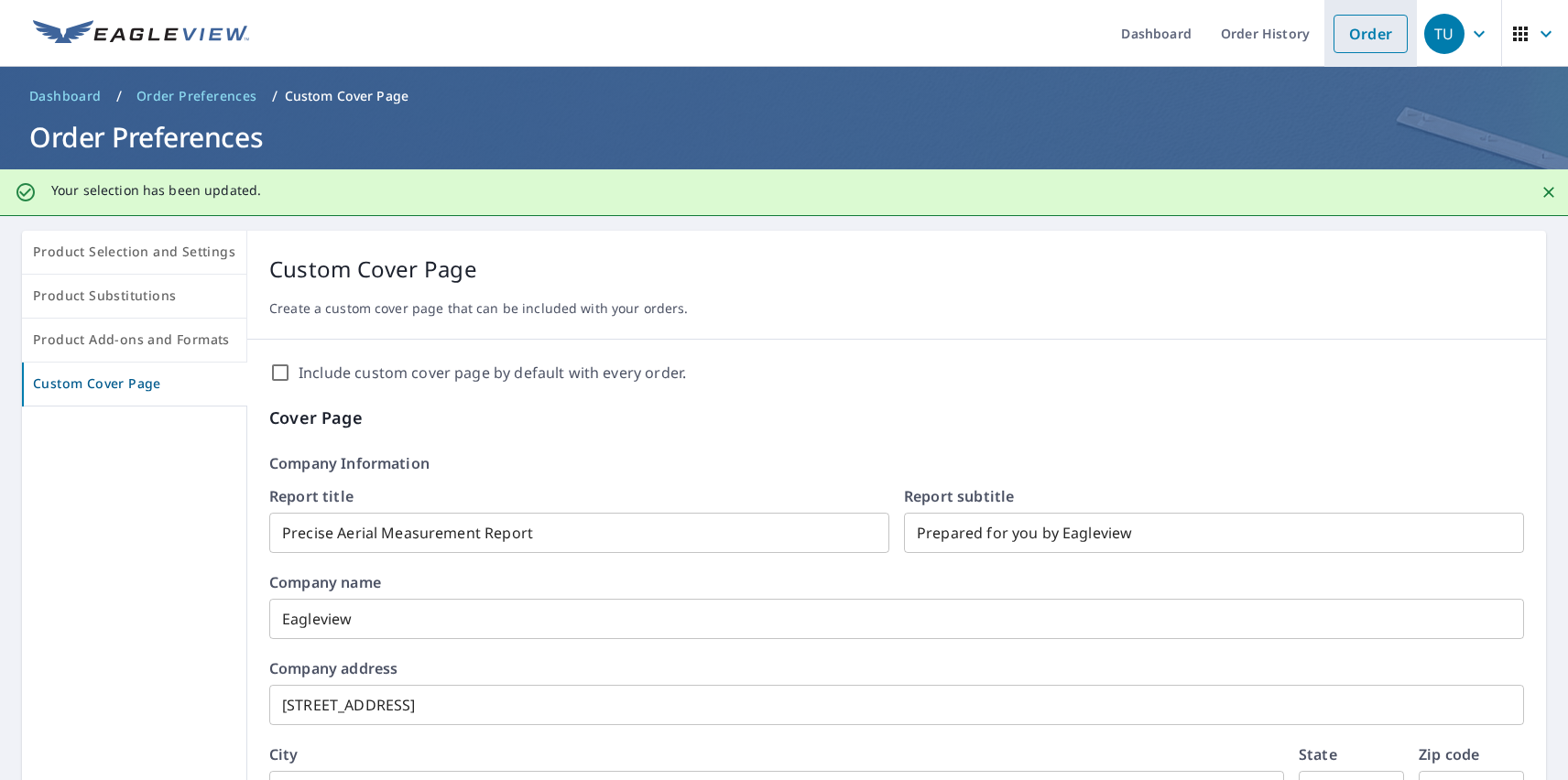
click at [1357, 33] on link "Order" at bounding box center [1371, 33] width 74 height 38
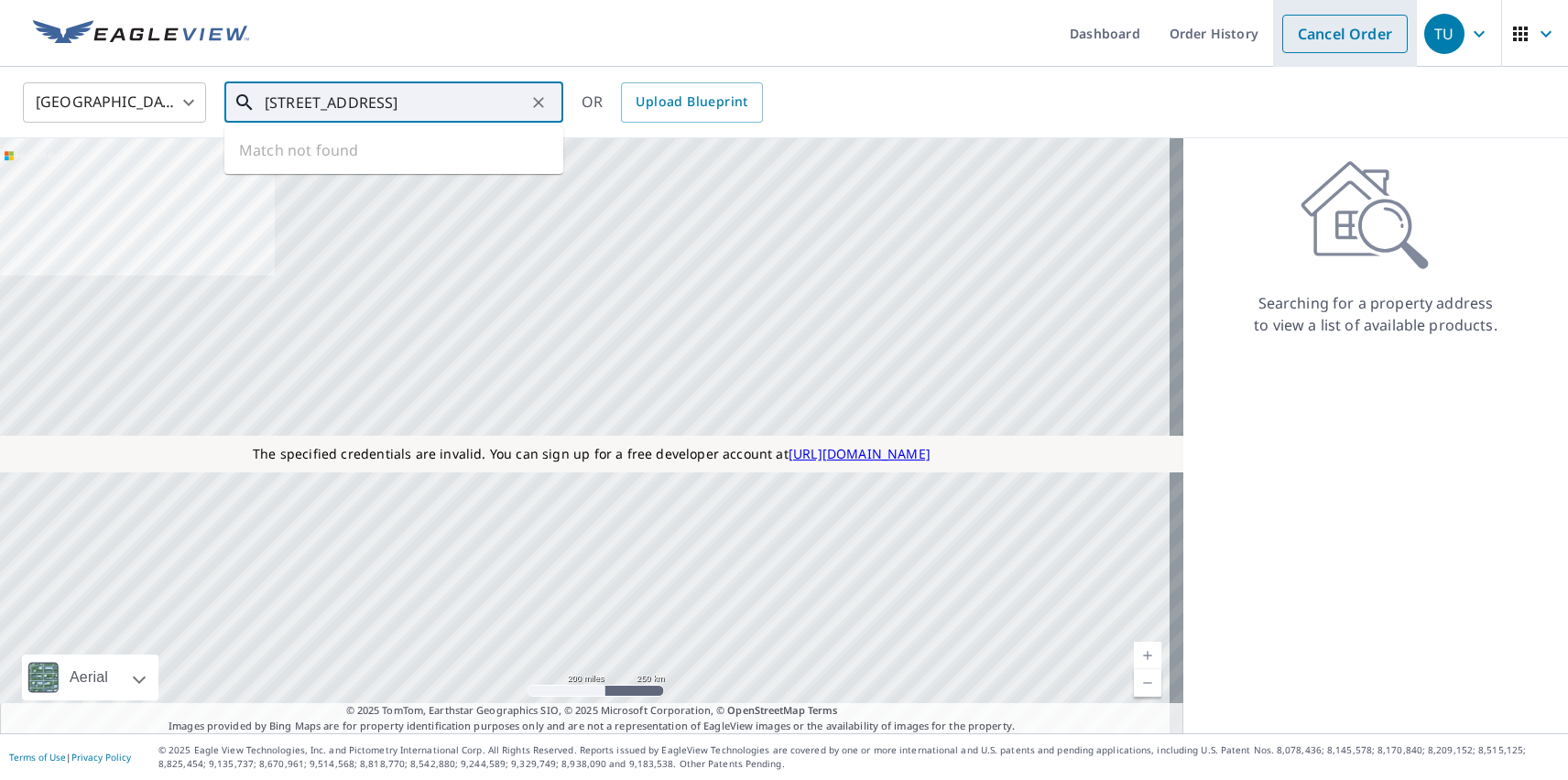
type input "[STREET_ADDRESS]"
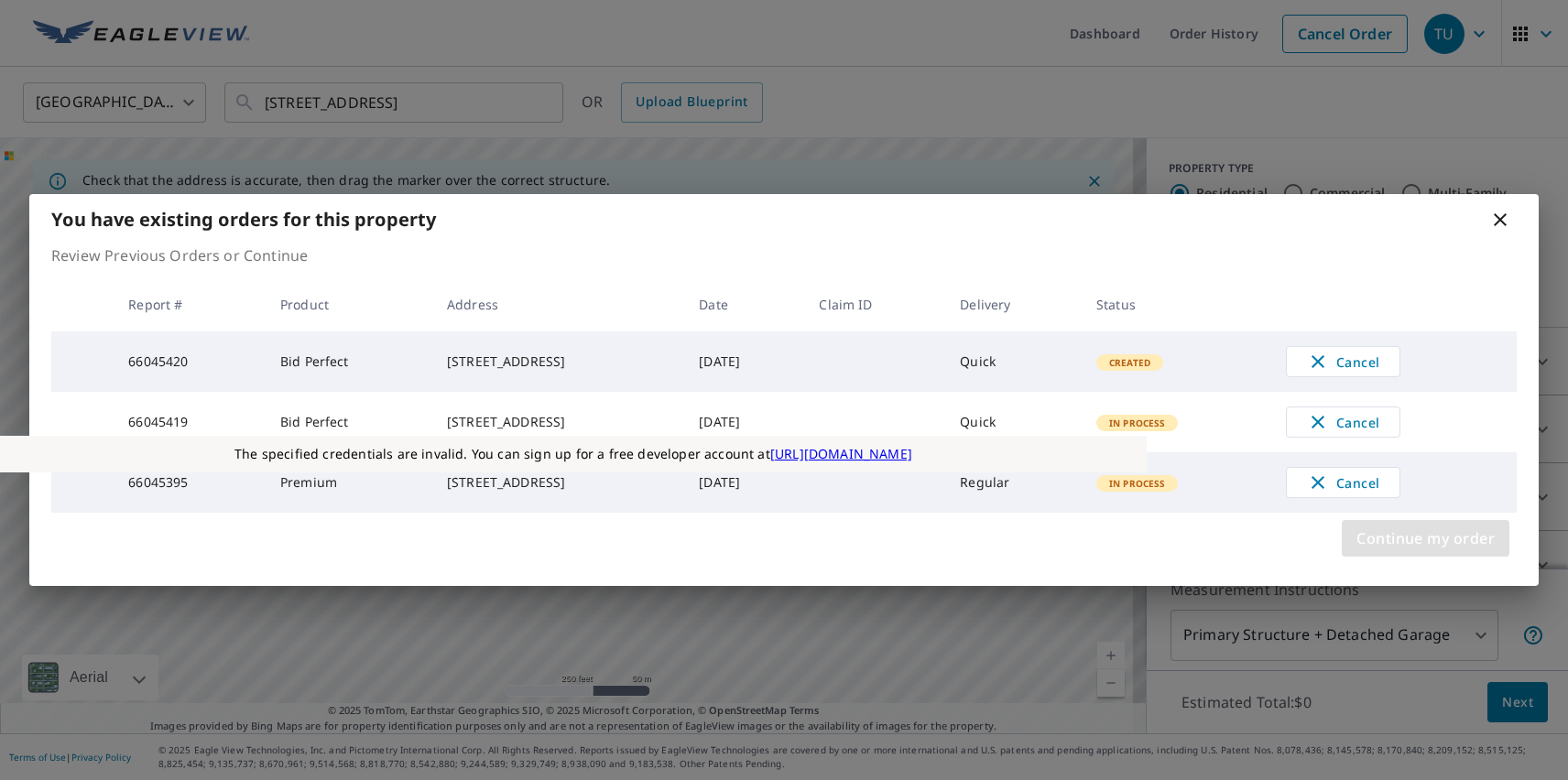
click at [1426, 547] on span "Continue my order" at bounding box center [1426, 538] width 138 height 26
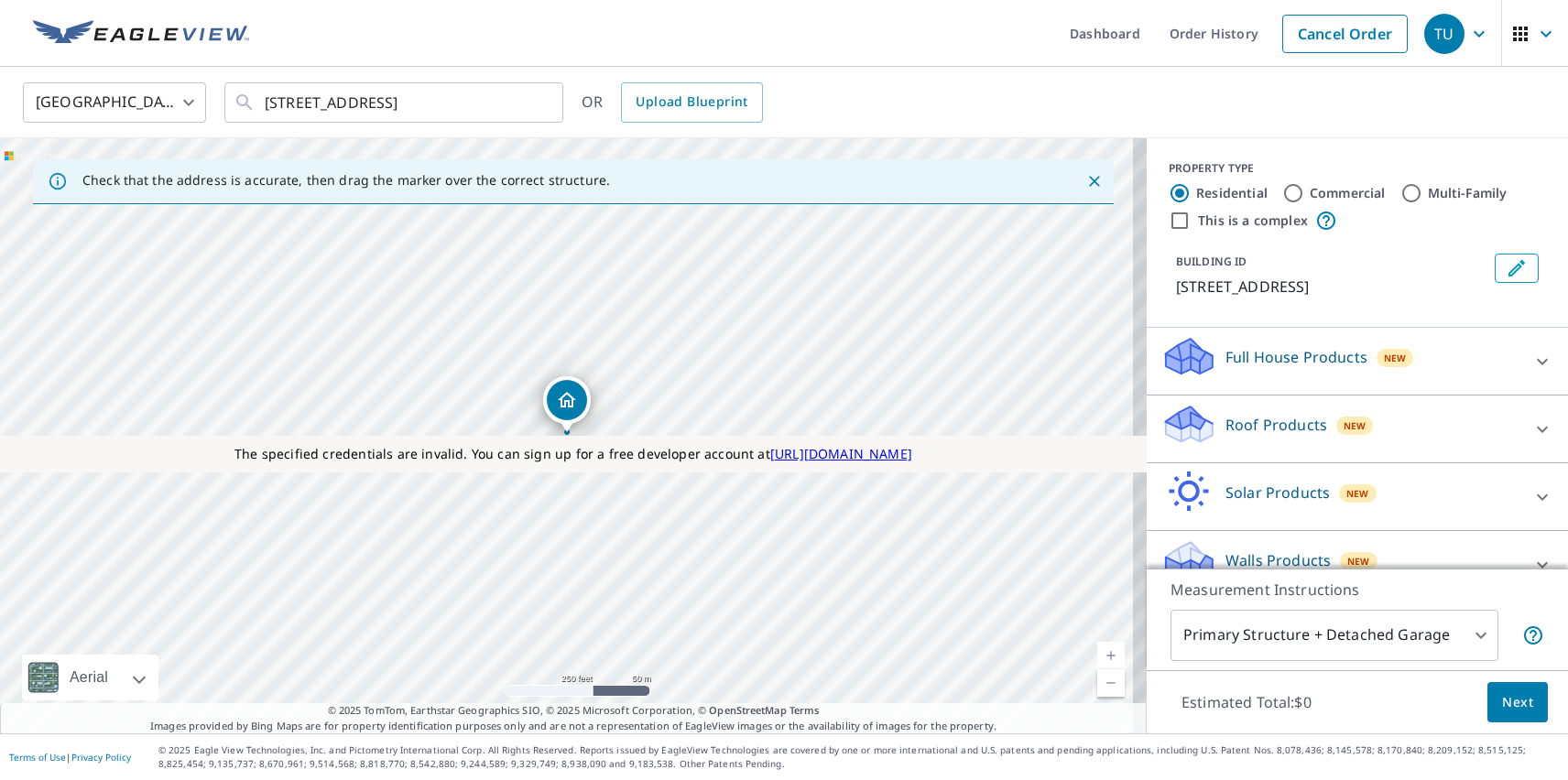
click at [1261, 424] on p "Roof Products" at bounding box center [1277, 425] width 101 height 22
checkbox input "true"
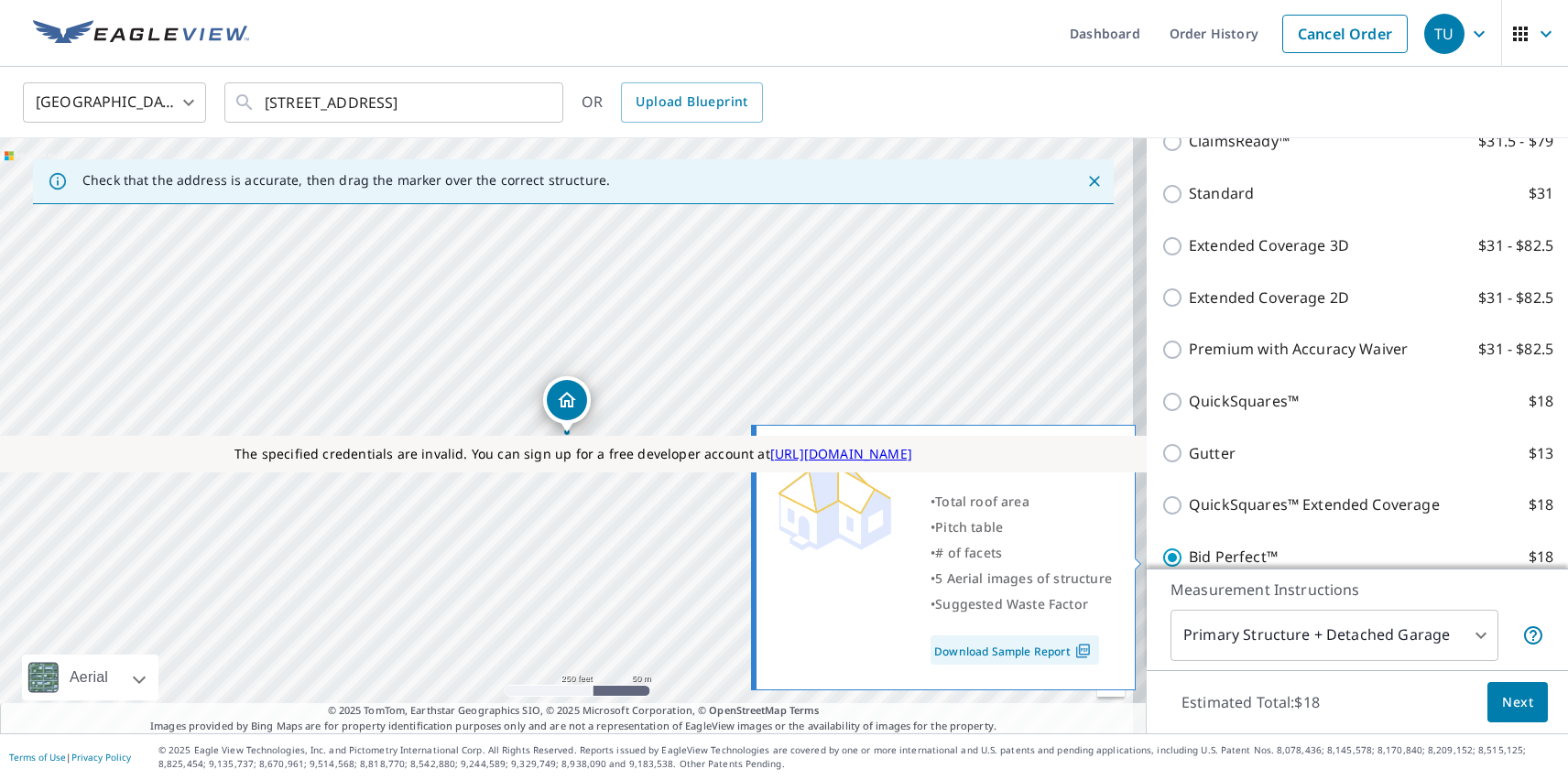
click at [1504, 702] on span "Next" at bounding box center [1517, 703] width 32 height 23
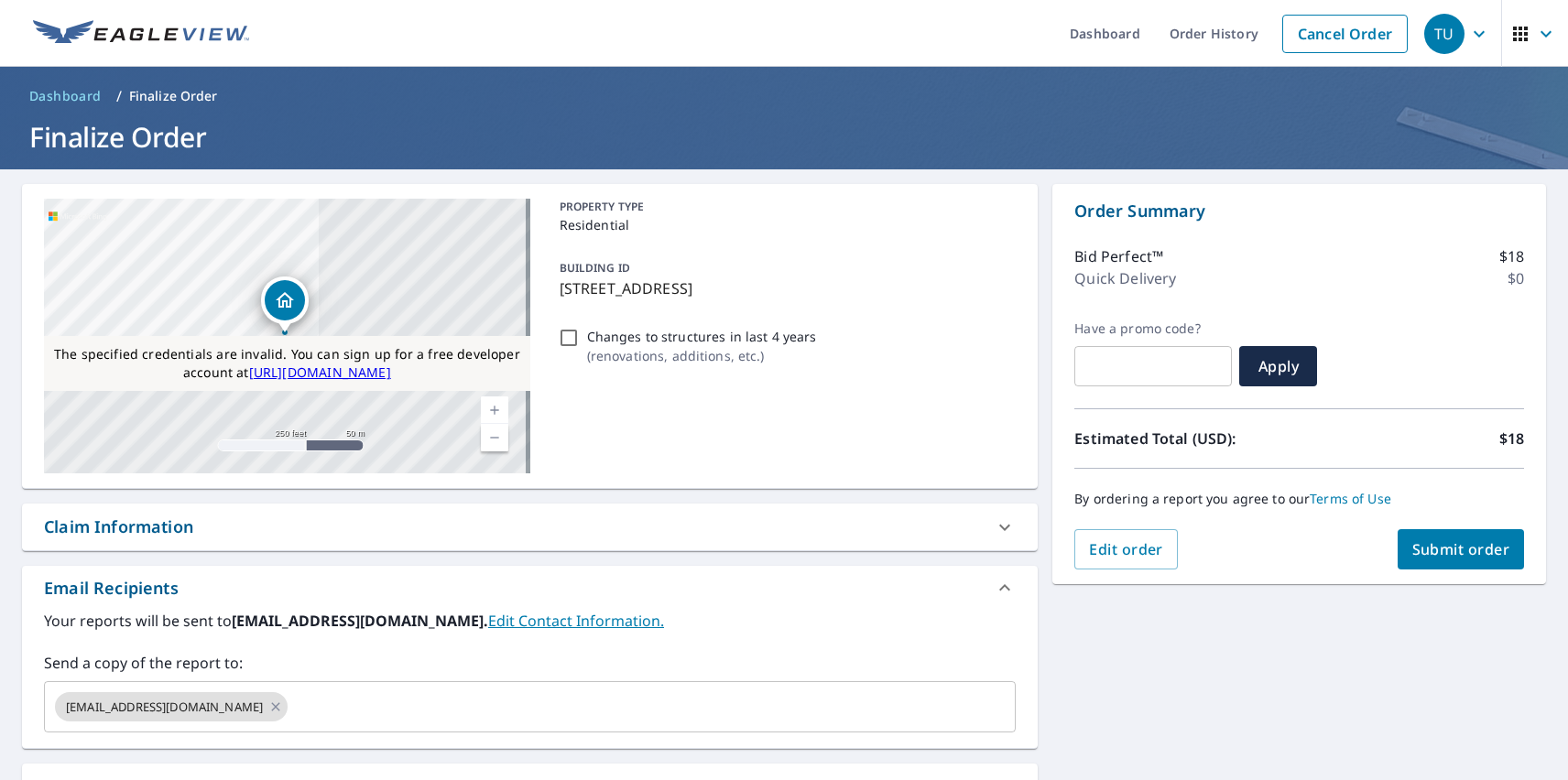
click at [177, 778] on div "Substitutions and Customization" at bounding box center [175, 788] width 263 height 25
click at [1447, 550] on span "Submit order" at bounding box center [1461, 549] width 98 height 20
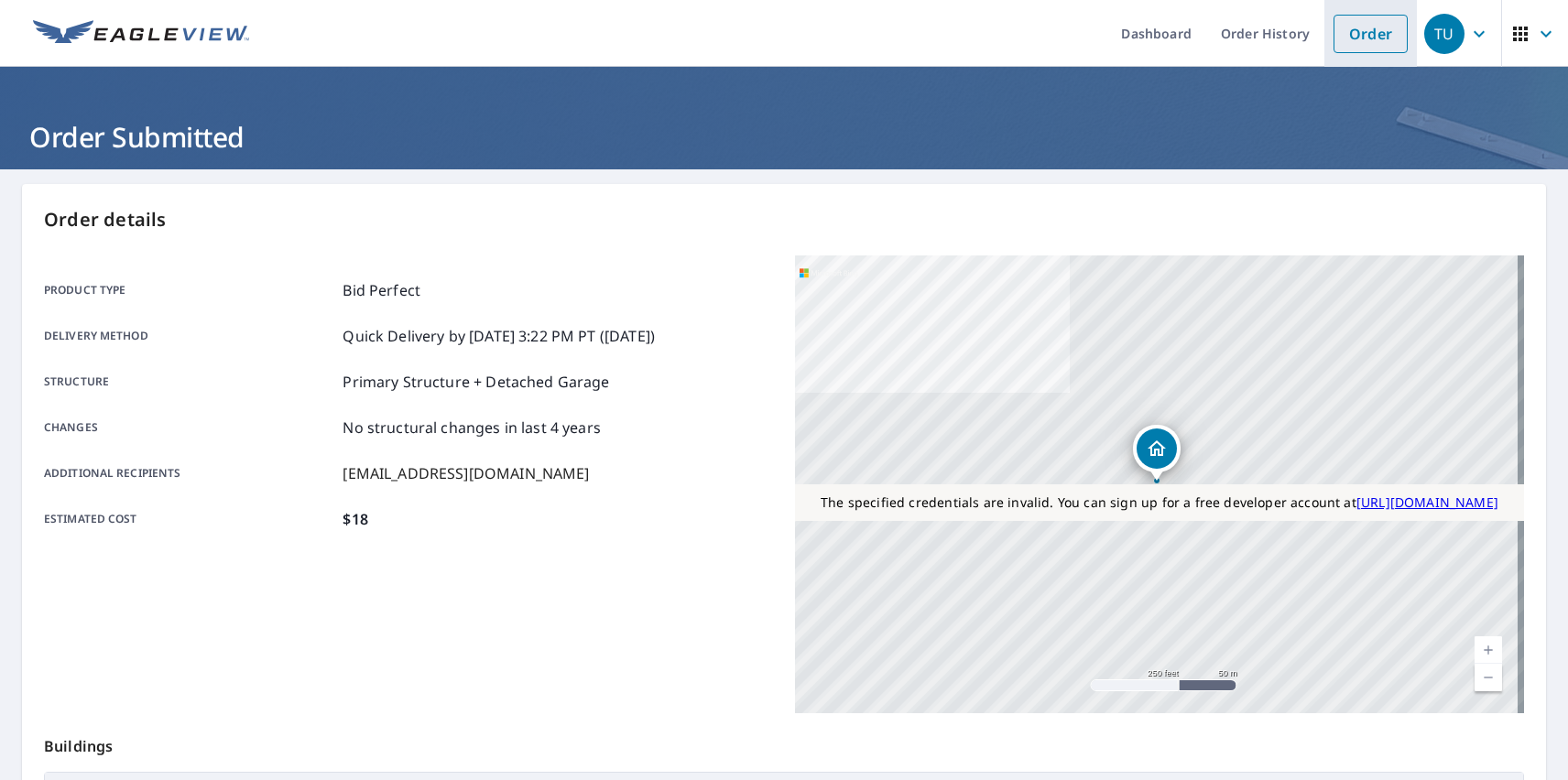
click at [1357, 33] on link "Order" at bounding box center [1371, 33] width 74 height 38
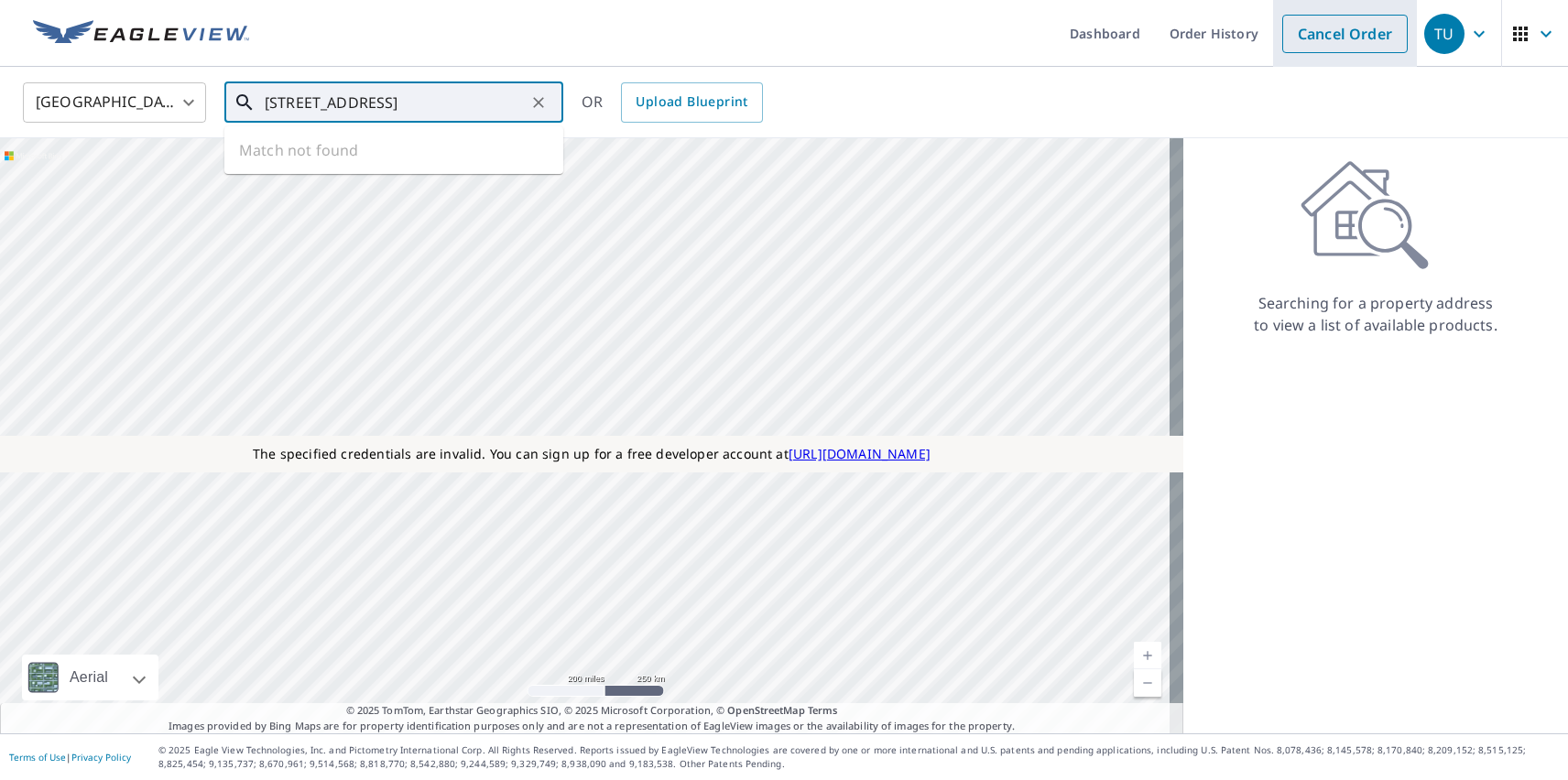
type input "[STREET_ADDRESS]"
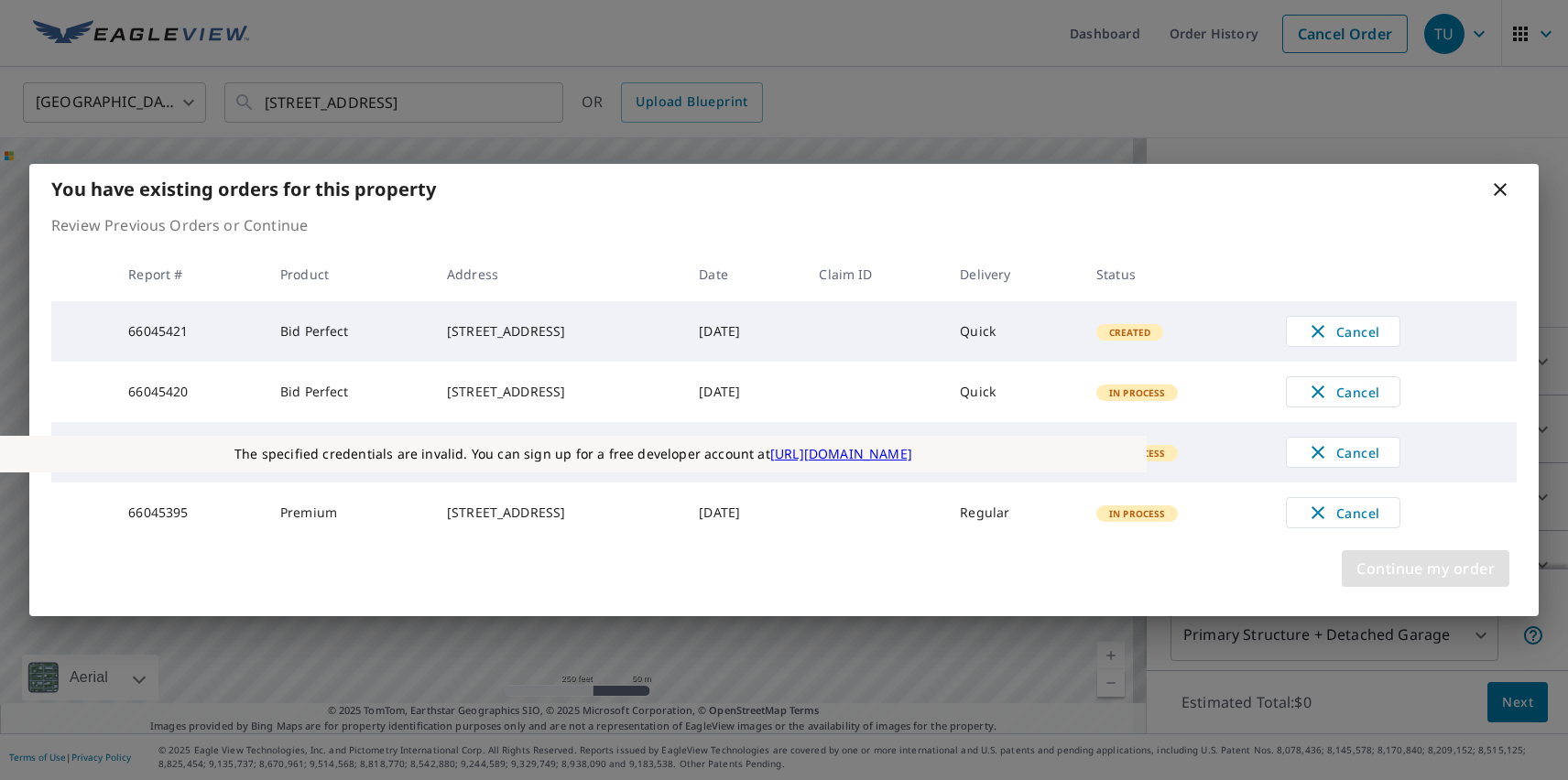
click at [1426, 580] on span "Continue my order" at bounding box center [1426, 568] width 138 height 26
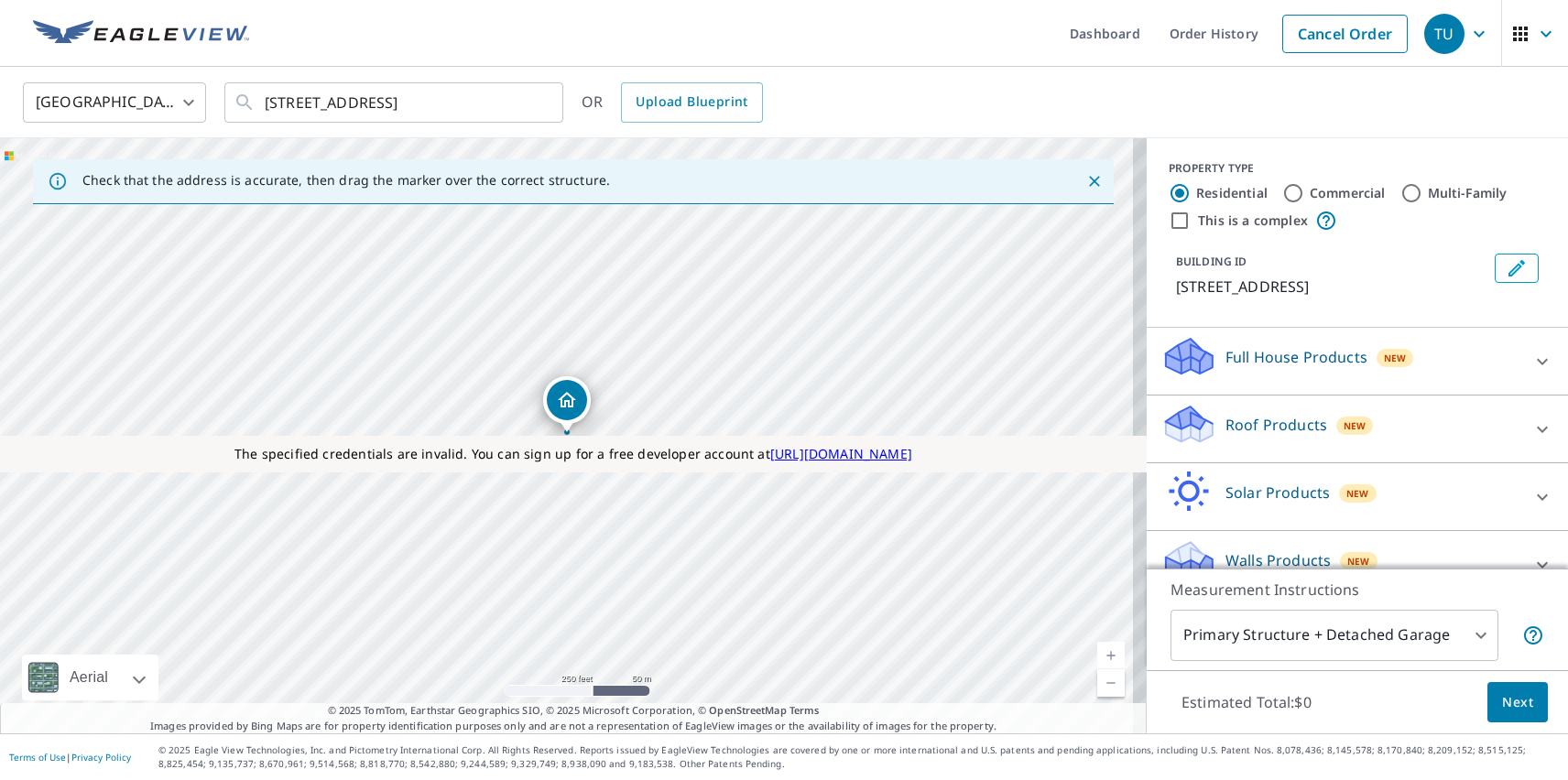
click at [1261, 424] on p "Roof Products" at bounding box center [1277, 425] width 101 height 22
checkbox input "true"
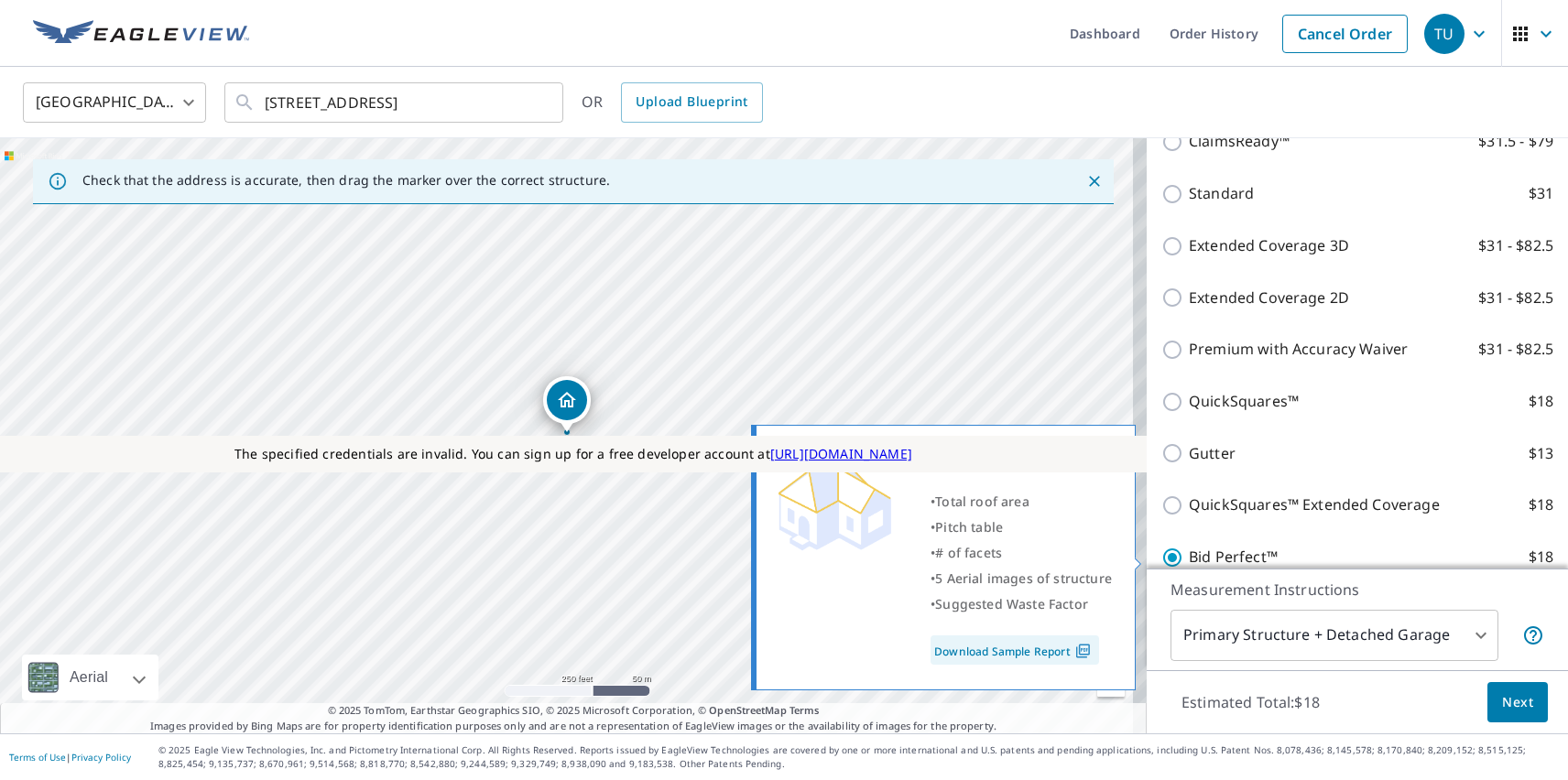
click at [1504, 702] on span "Next" at bounding box center [1517, 703] width 32 height 23
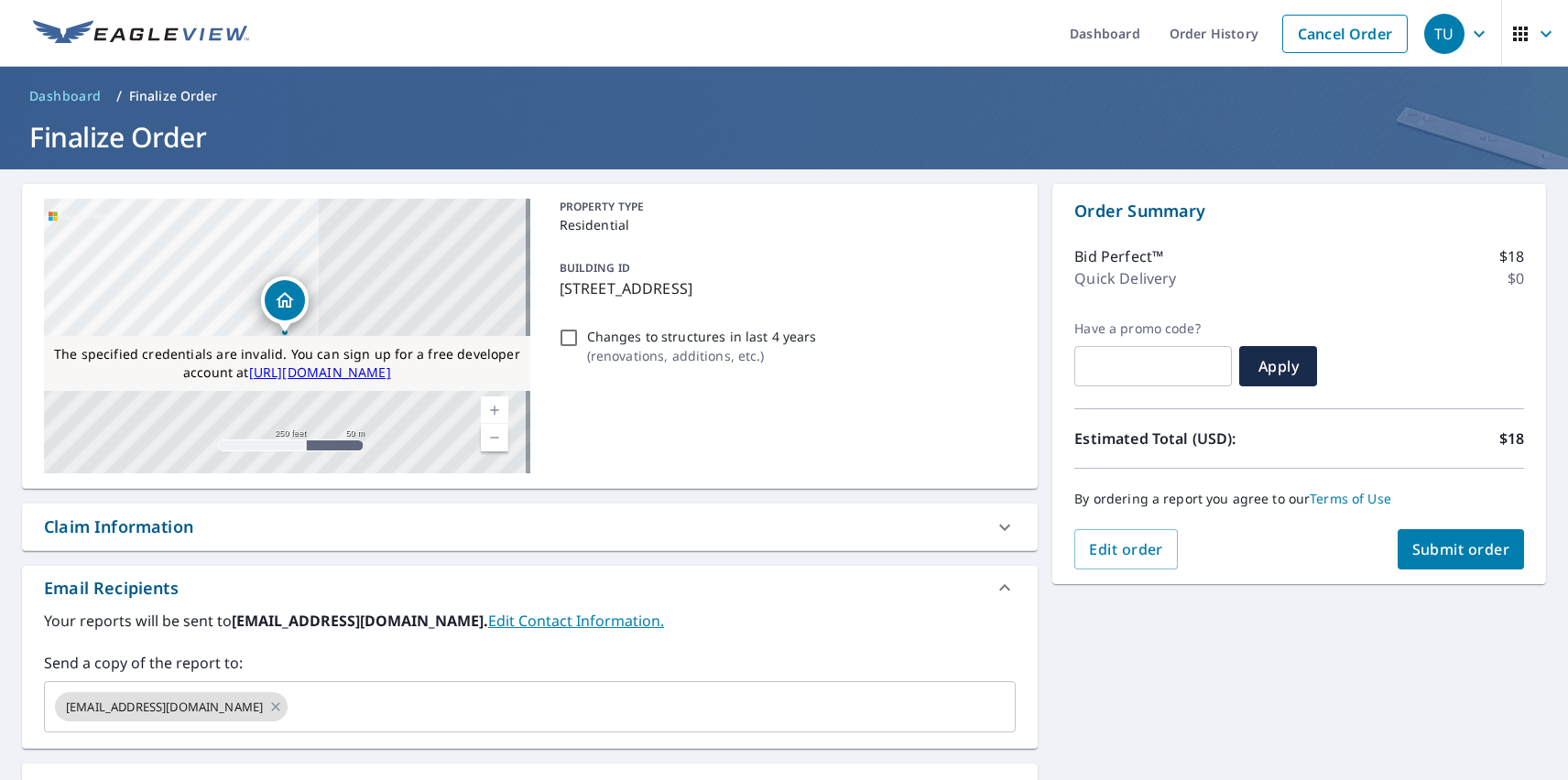
click at [177, 778] on div "Substitutions and Customization" at bounding box center [175, 788] width 263 height 25
checkbox input "true"
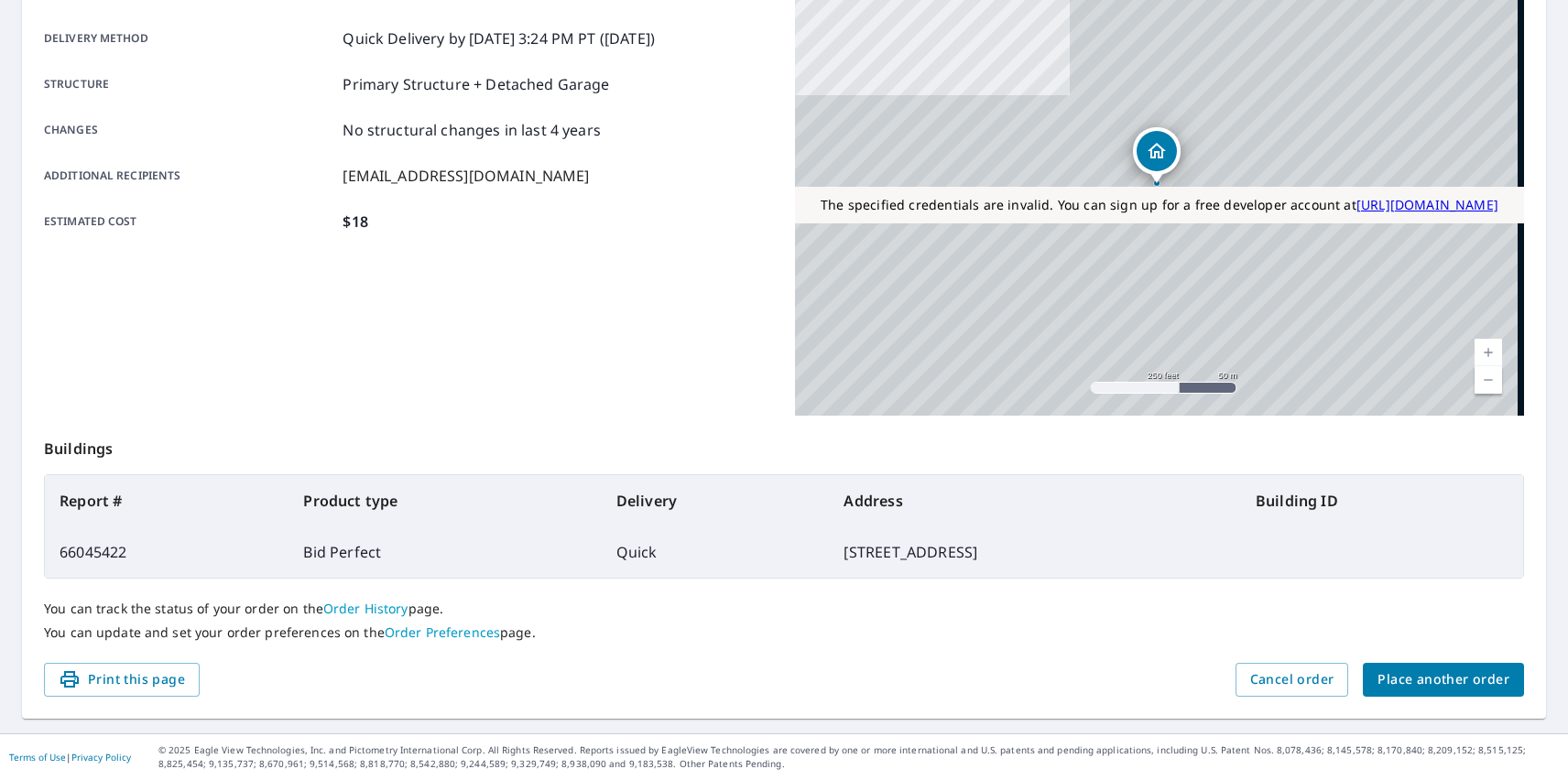
scroll to position [298, 0]
